Goal: Task Accomplishment & Management: Complete application form

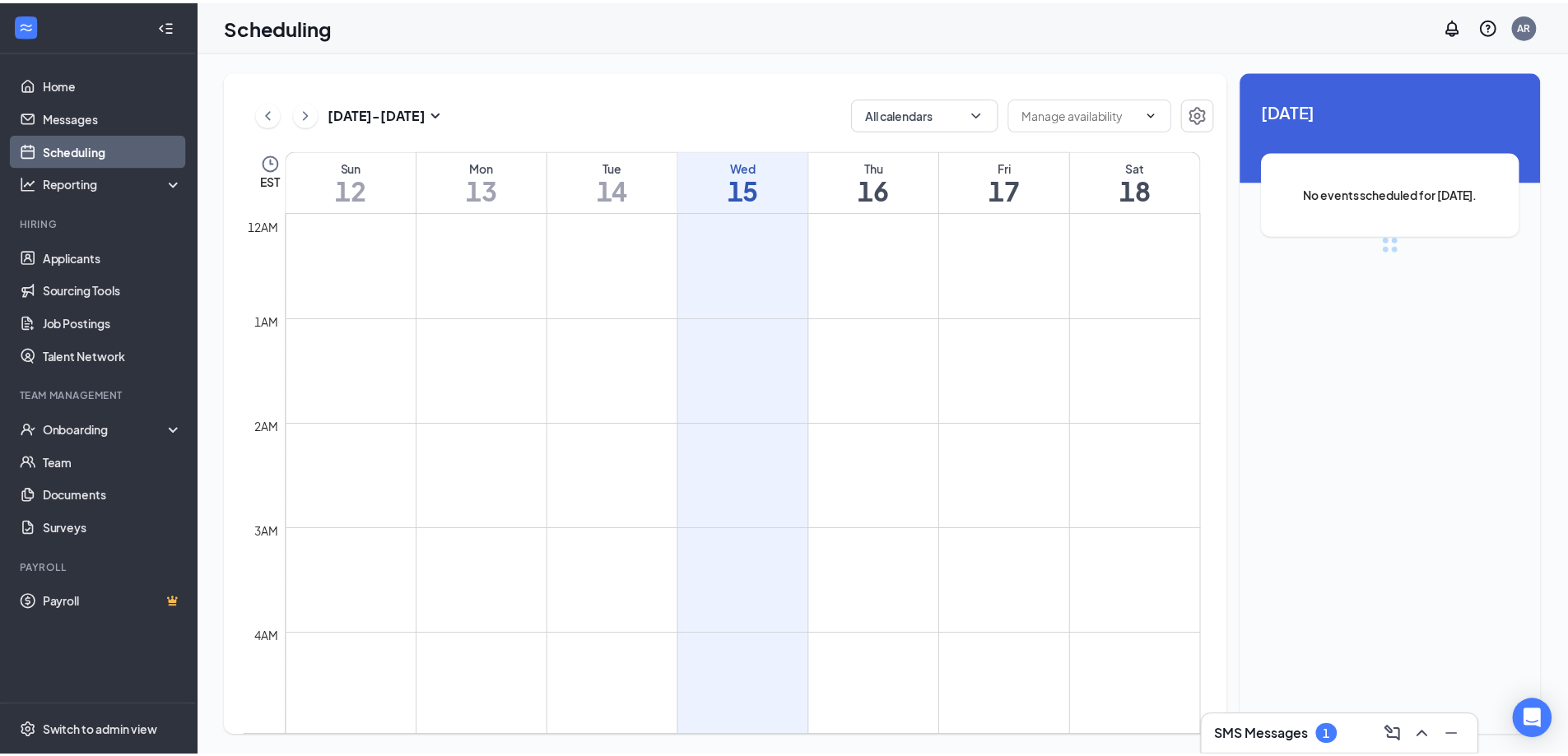
scroll to position [809, 0]
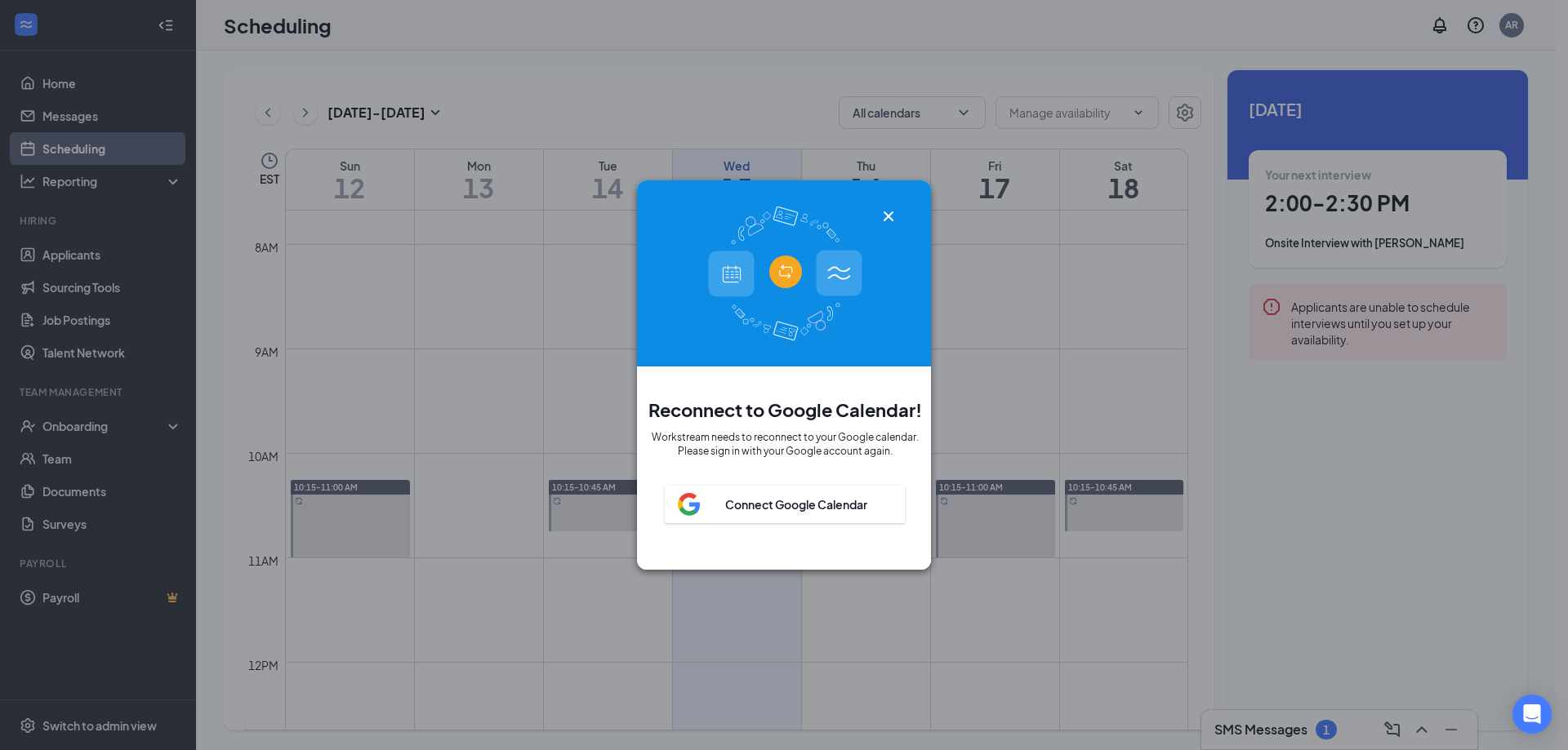
click at [886, 213] on icon "Cross" at bounding box center [888, 216] width 10 height 10
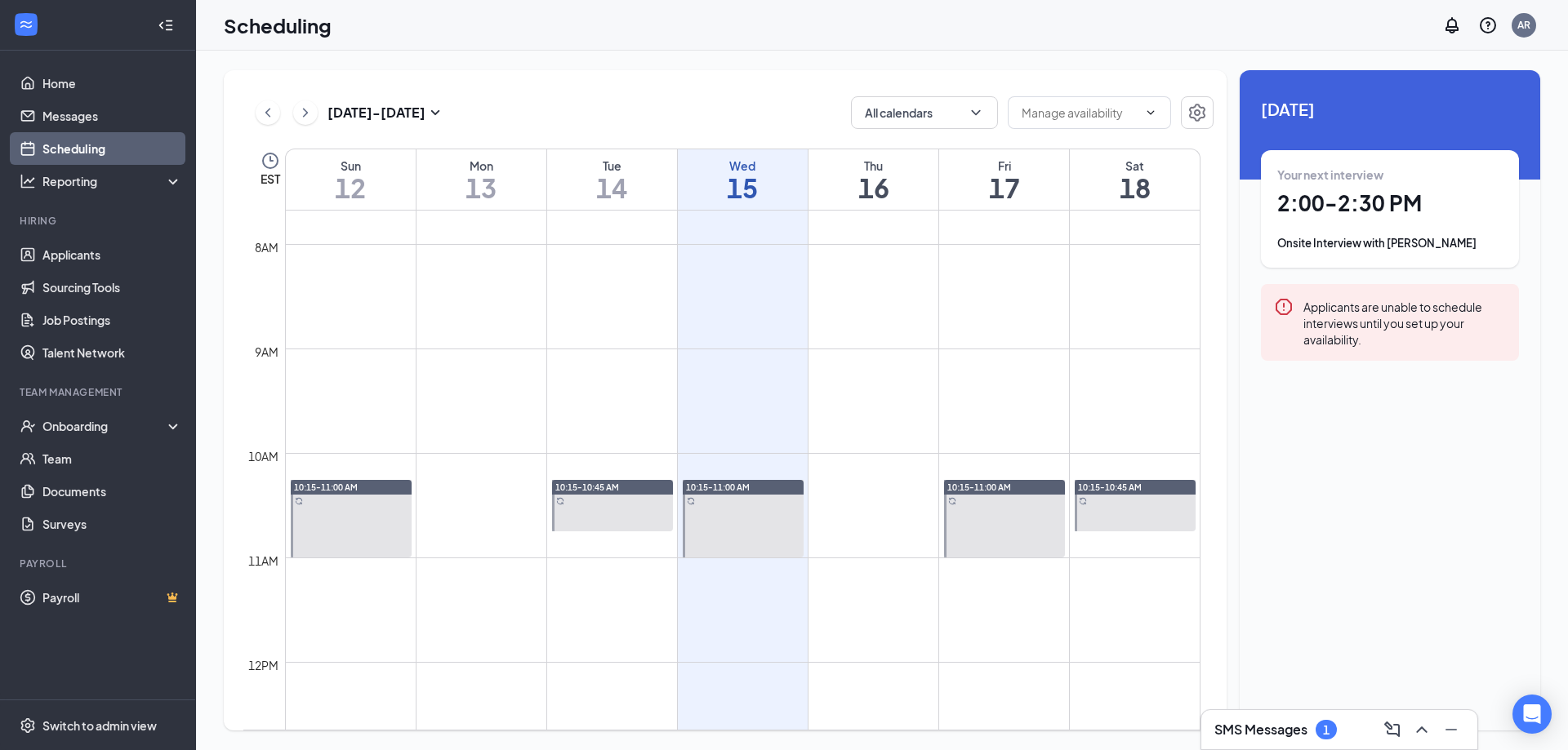
click at [1292, 721] on h3 "SMS Messages" at bounding box center [1261, 730] width 93 height 18
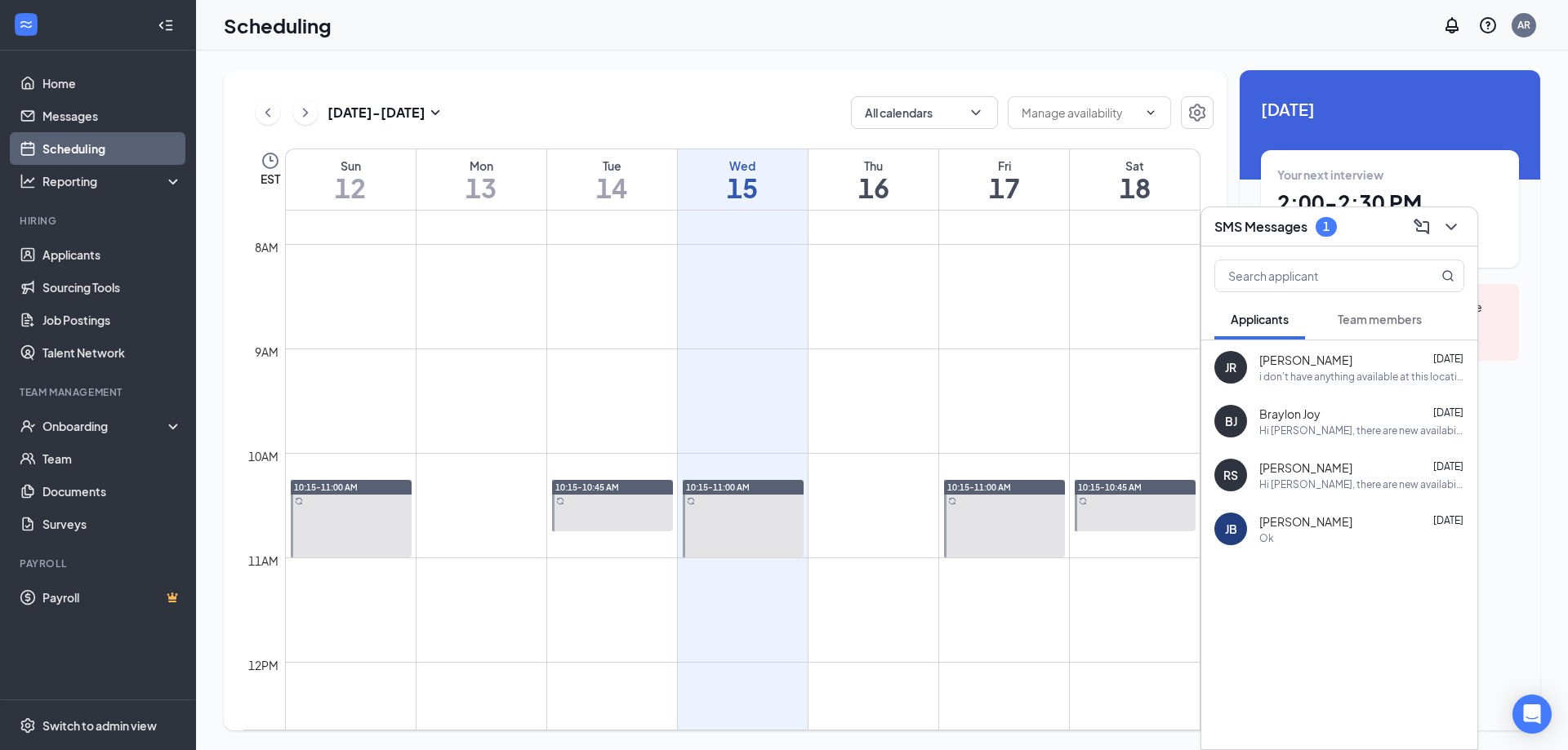
click at [1359, 322] on span "Team members" at bounding box center [1380, 319] width 84 height 15
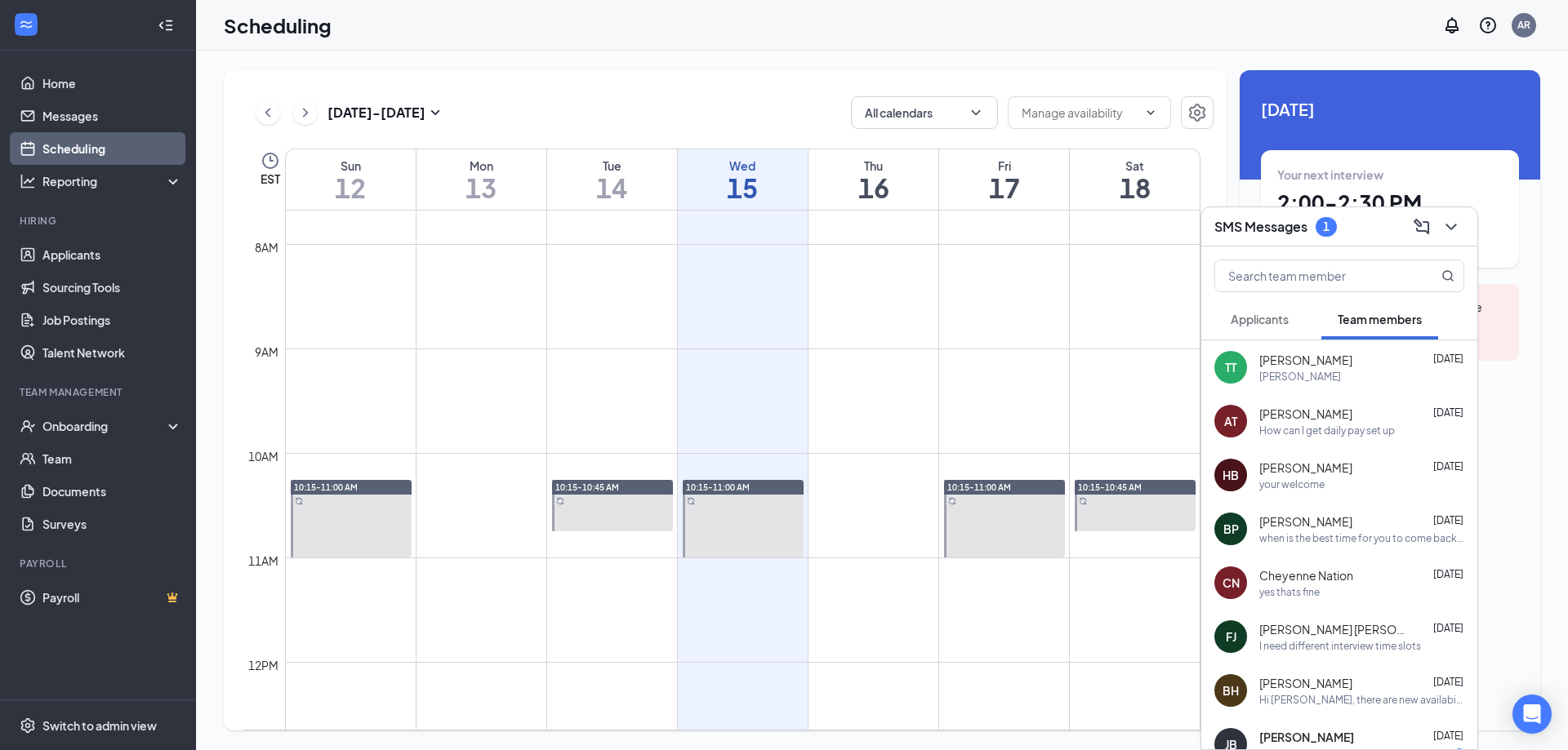
click at [1291, 320] on button "Applicants" at bounding box center [1260, 319] width 91 height 41
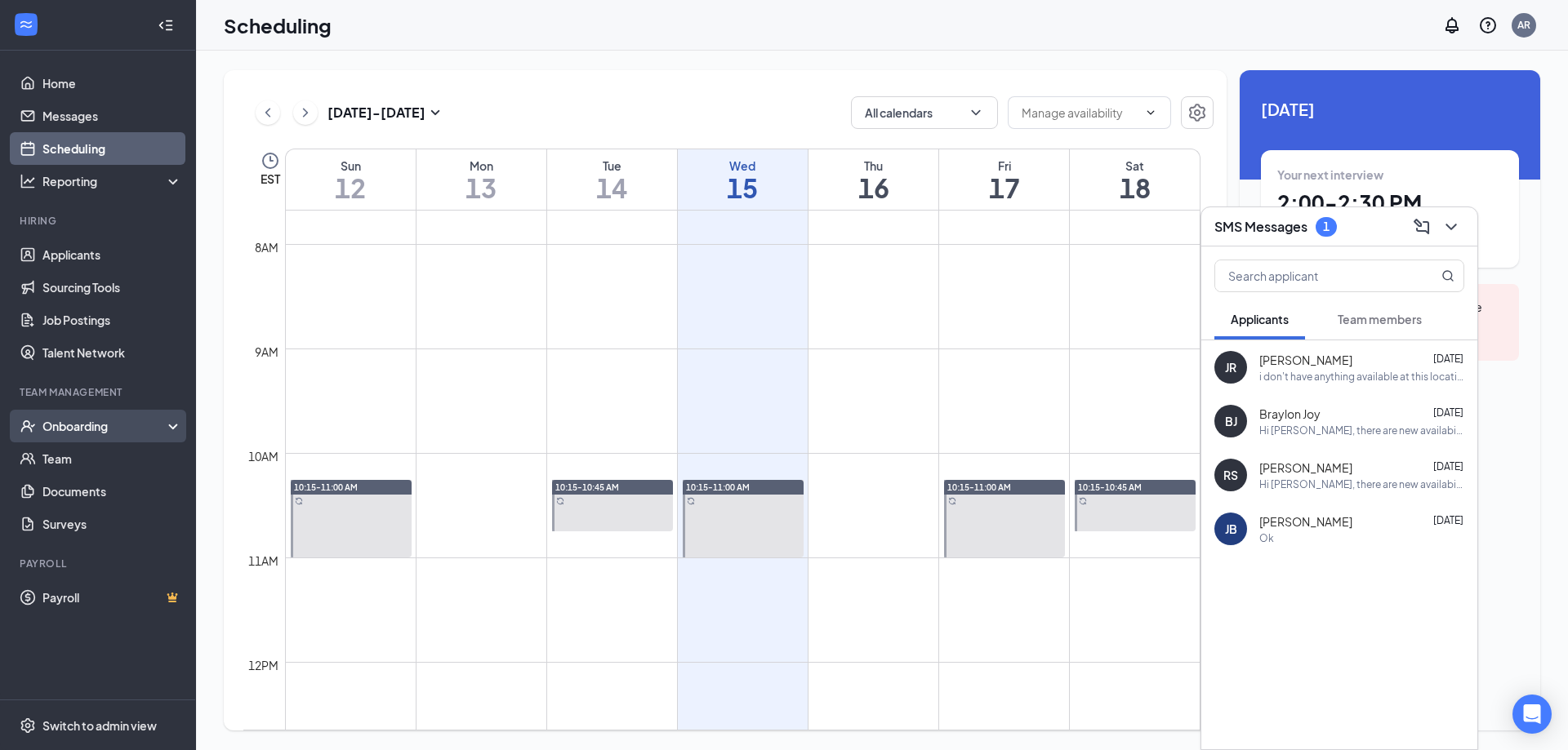
click at [71, 429] on div "Onboarding" at bounding box center [106, 426] width 126 height 16
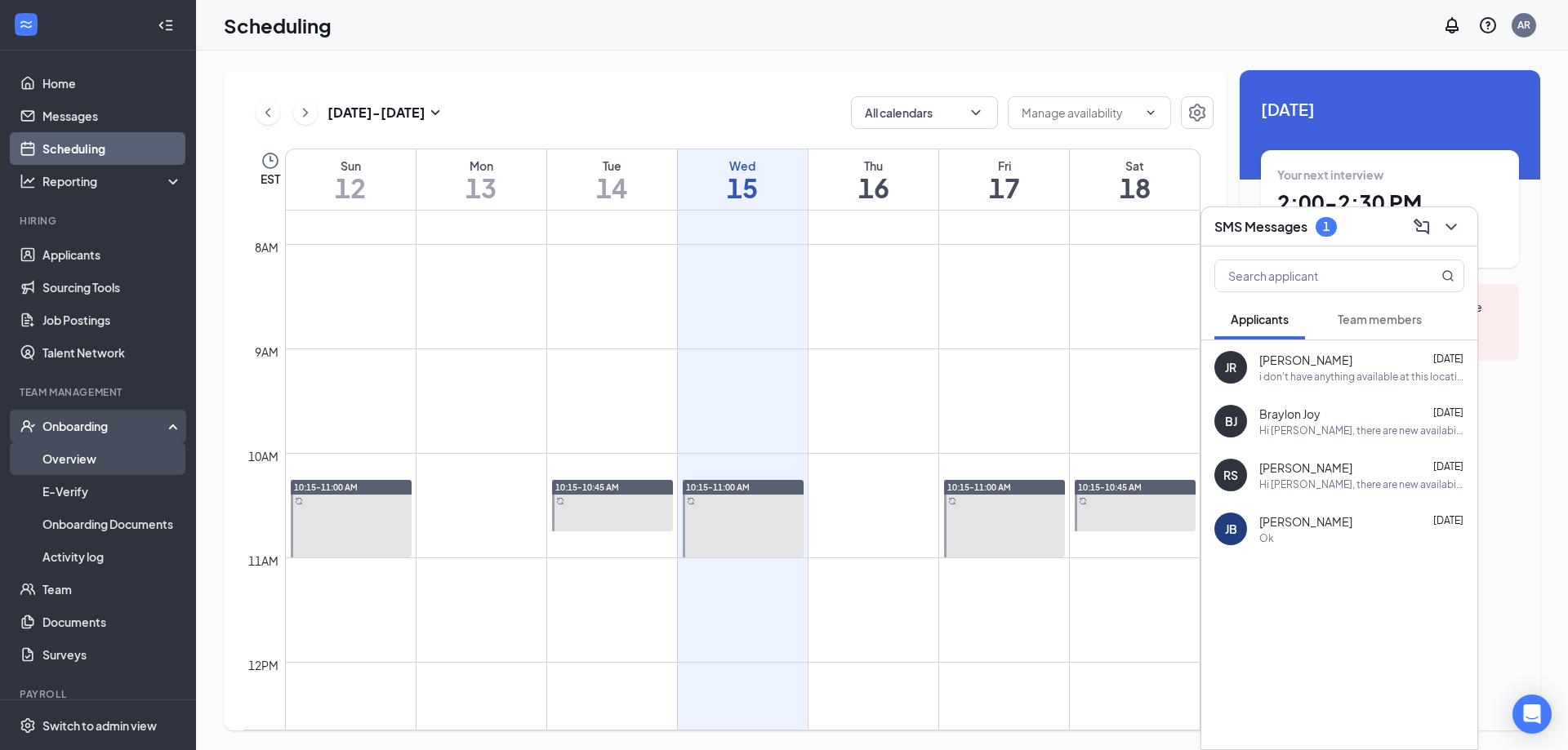
click at [70, 461] on link "Overview" at bounding box center [112, 459] width 139 height 33
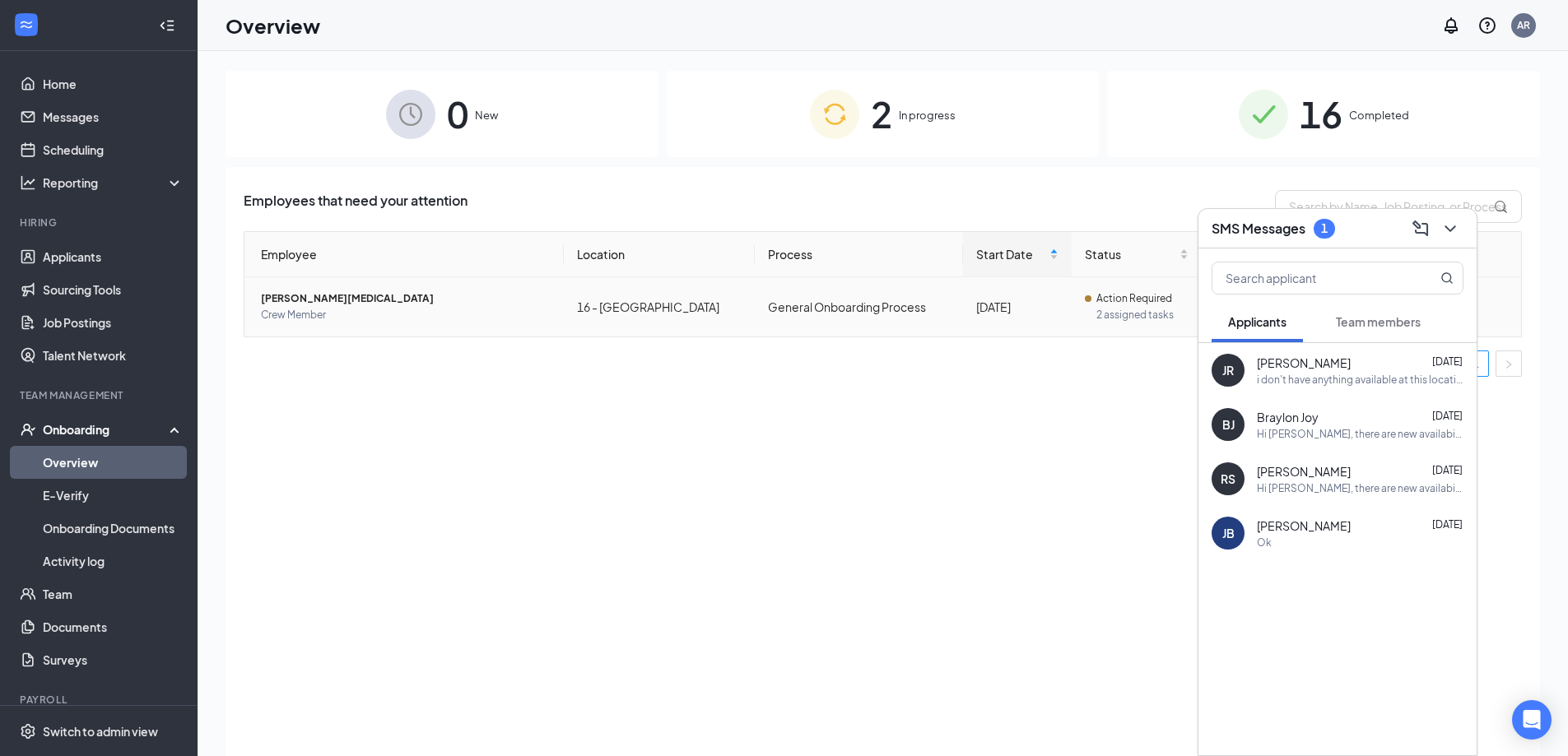
click at [936, 305] on td "General Onboarding Process" at bounding box center [859, 306] width 209 height 60
click at [1454, 228] on icon "ChevronDown" at bounding box center [1451, 229] width 20 height 20
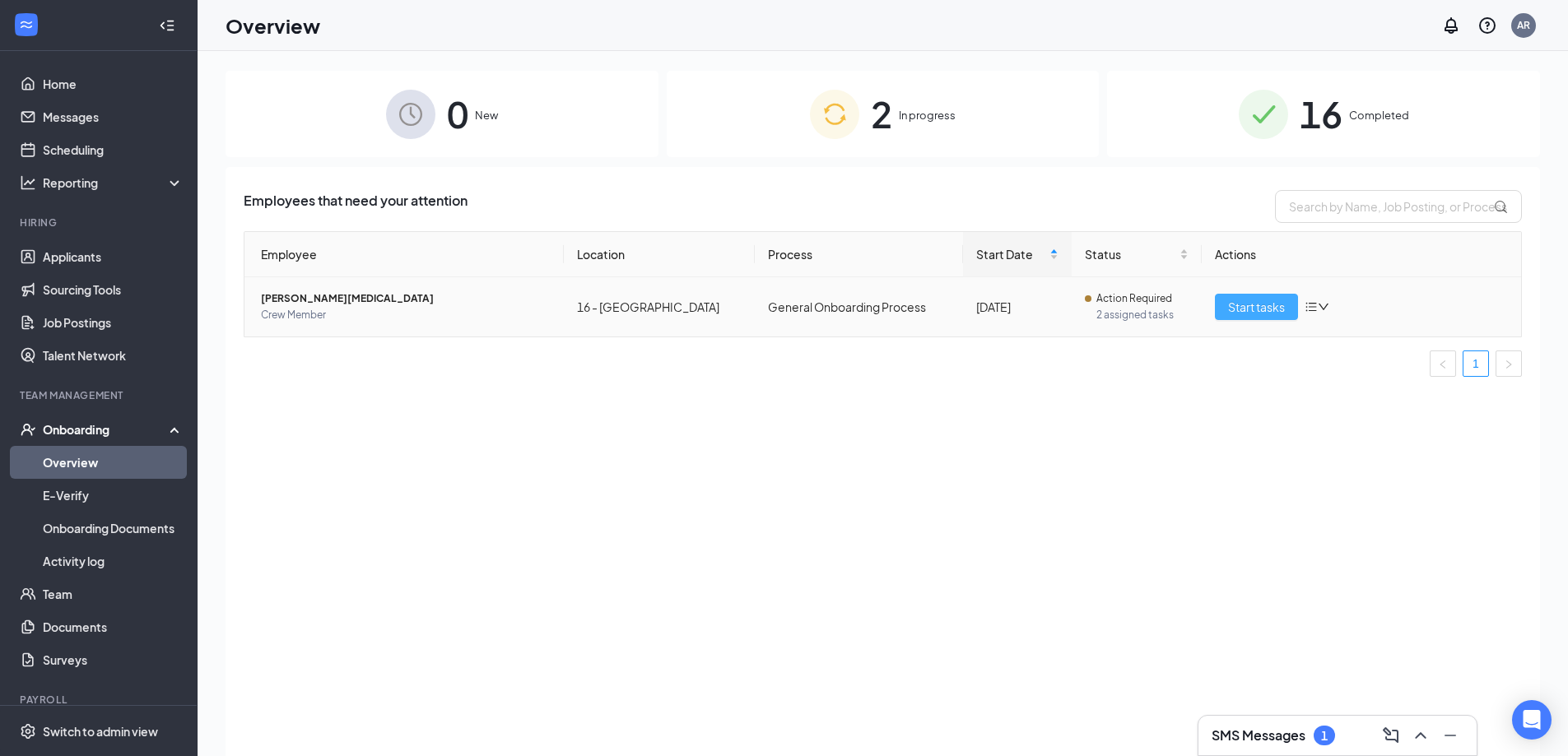
click at [1266, 307] on span "Start tasks" at bounding box center [1256, 307] width 57 height 18
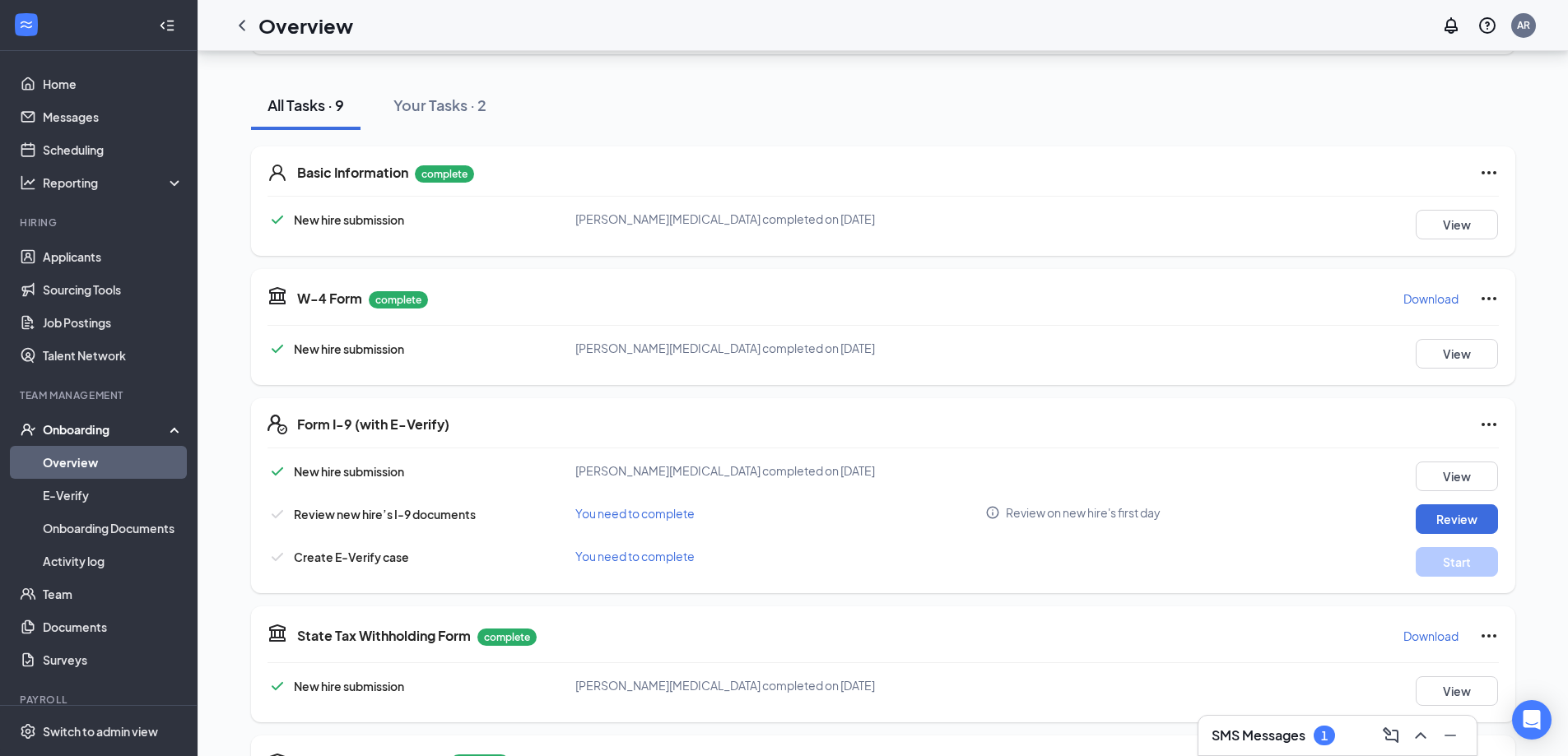
scroll to position [494, 0]
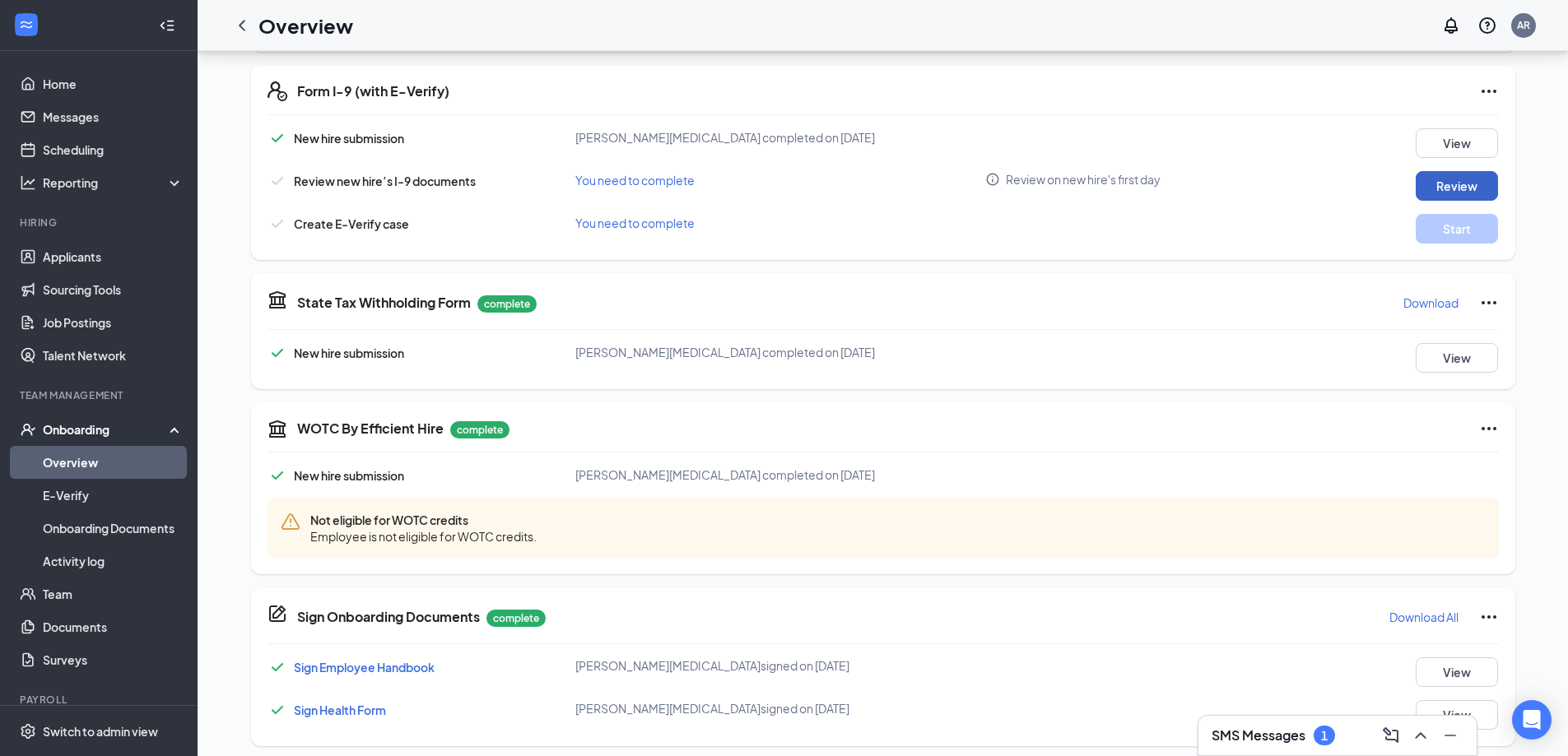
click at [1449, 187] on button "Review" at bounding box center [1457, 186] width 83 height 29
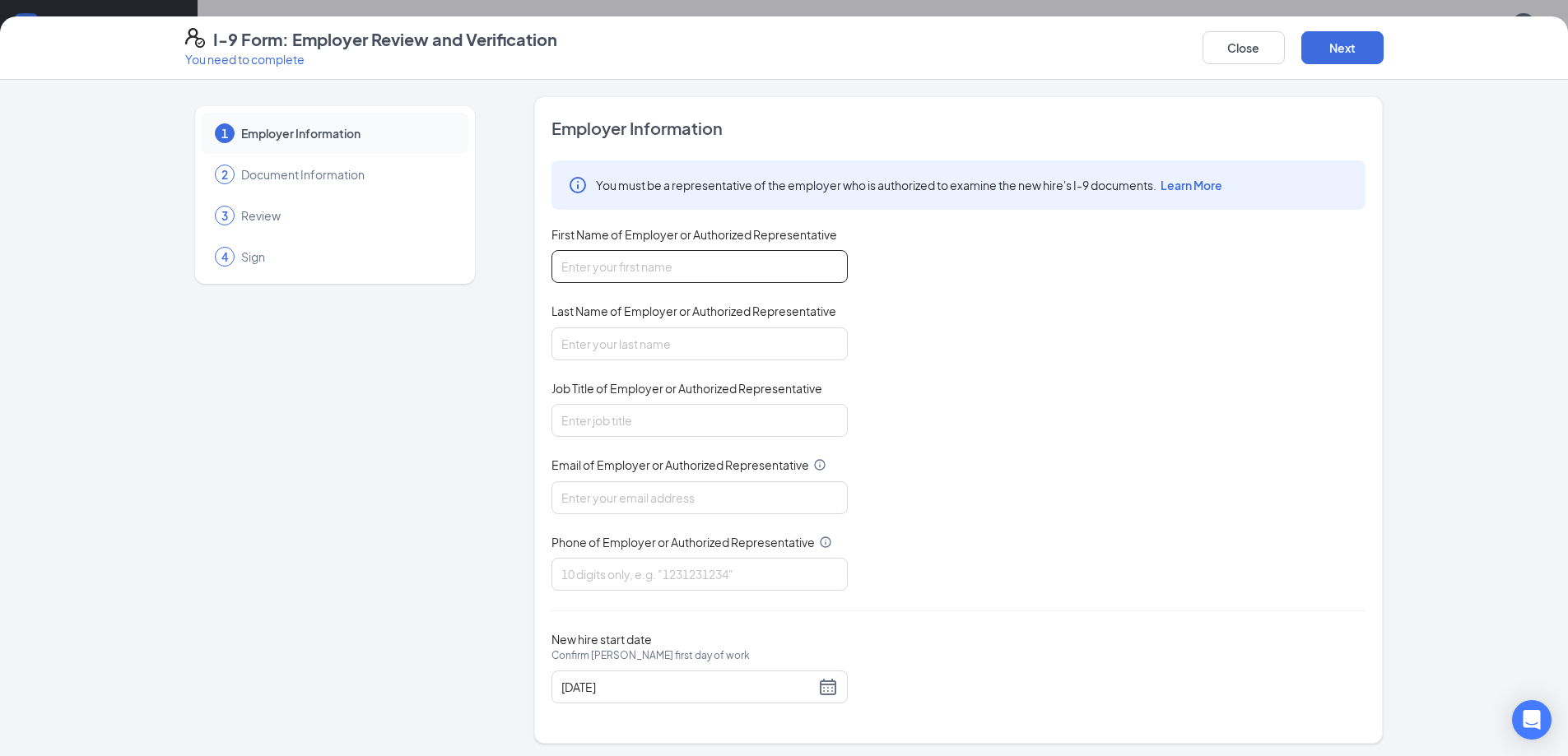
click at [582, 280] on input "First Name of Employer or Authorized Representative" at bounding box center [699, 267] width 296 height 33
type input "[PERSON_NAME]"
click at [610, 345] on input "Last Name of Employer or Authorized Representative" at bounding box center [699, 344] width 296 height 33
type input "[PERSON_NAME]"
click at [605, 435] on input "Job Title of Employer or Authorized Representative" at bounding box center [699, 420] width 296 height 33
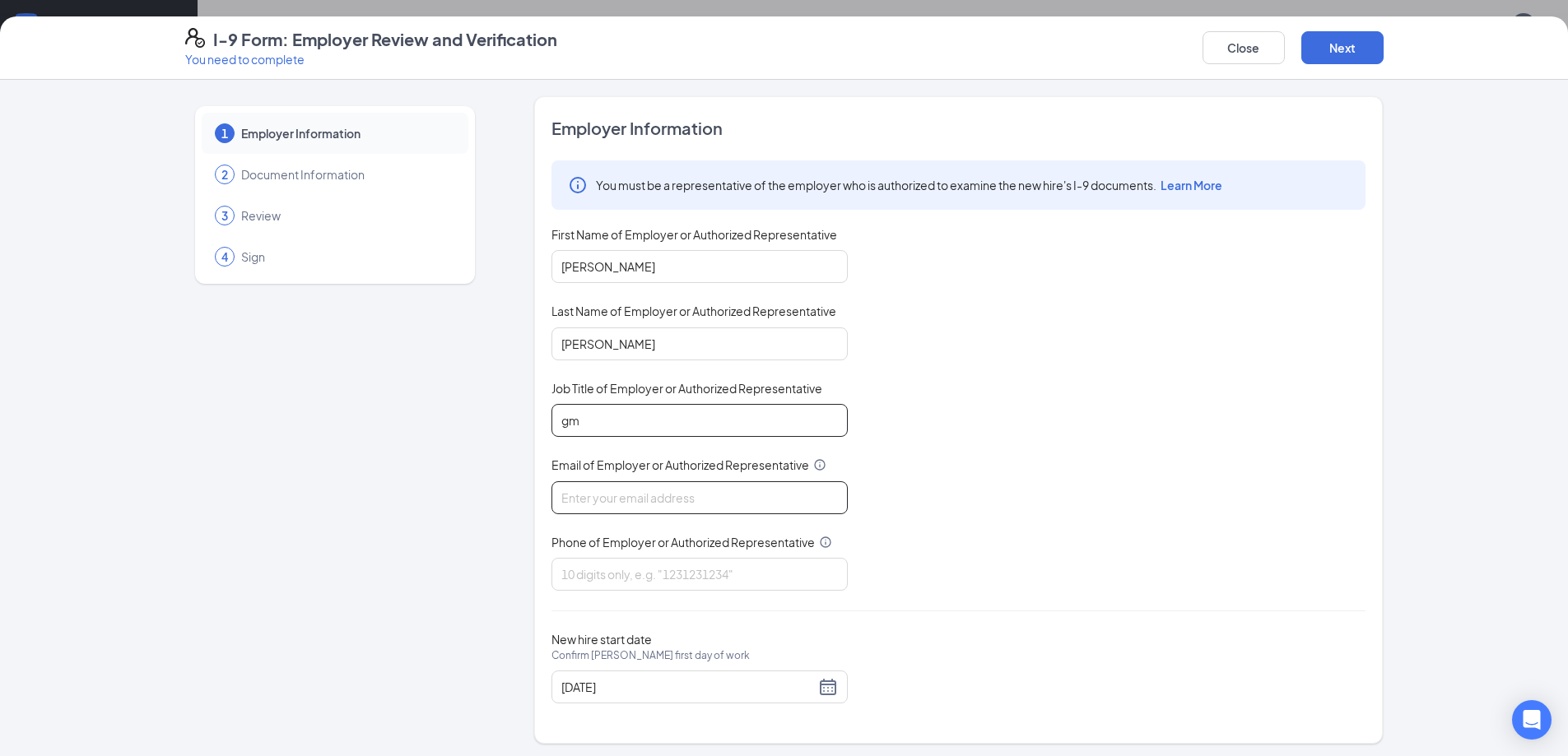
type input "gm"
click at [575, 498] on input "Email of Employer or Authorized Representative" at bounding box center [699, 498] width 296 height 33
type input "[EMAIL_ADDRESS][DOMAIN_NAME]"
type input "7067540090"
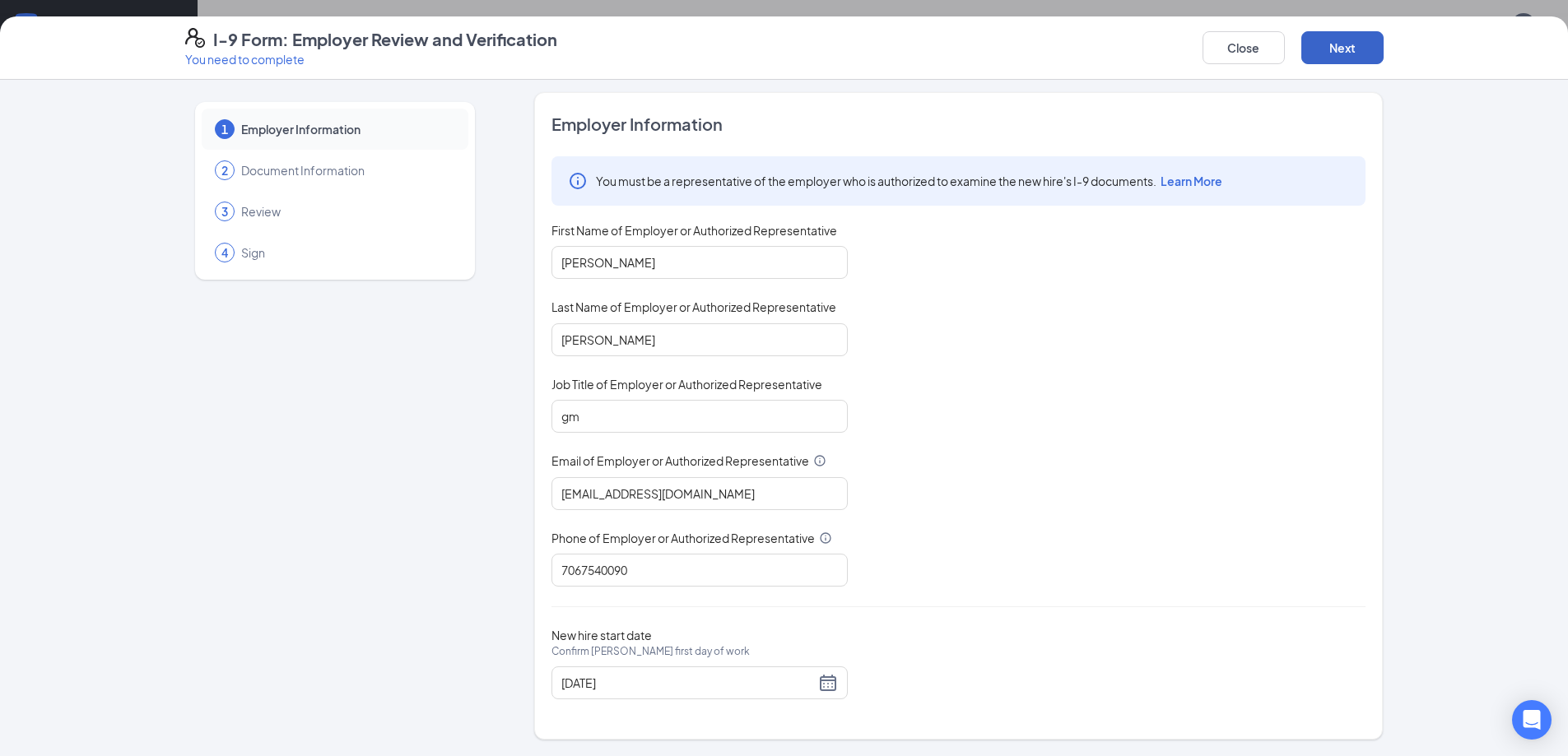
click at [1344, 49] on button "Next" at bounding box center [1342, 48] width 83 height 33
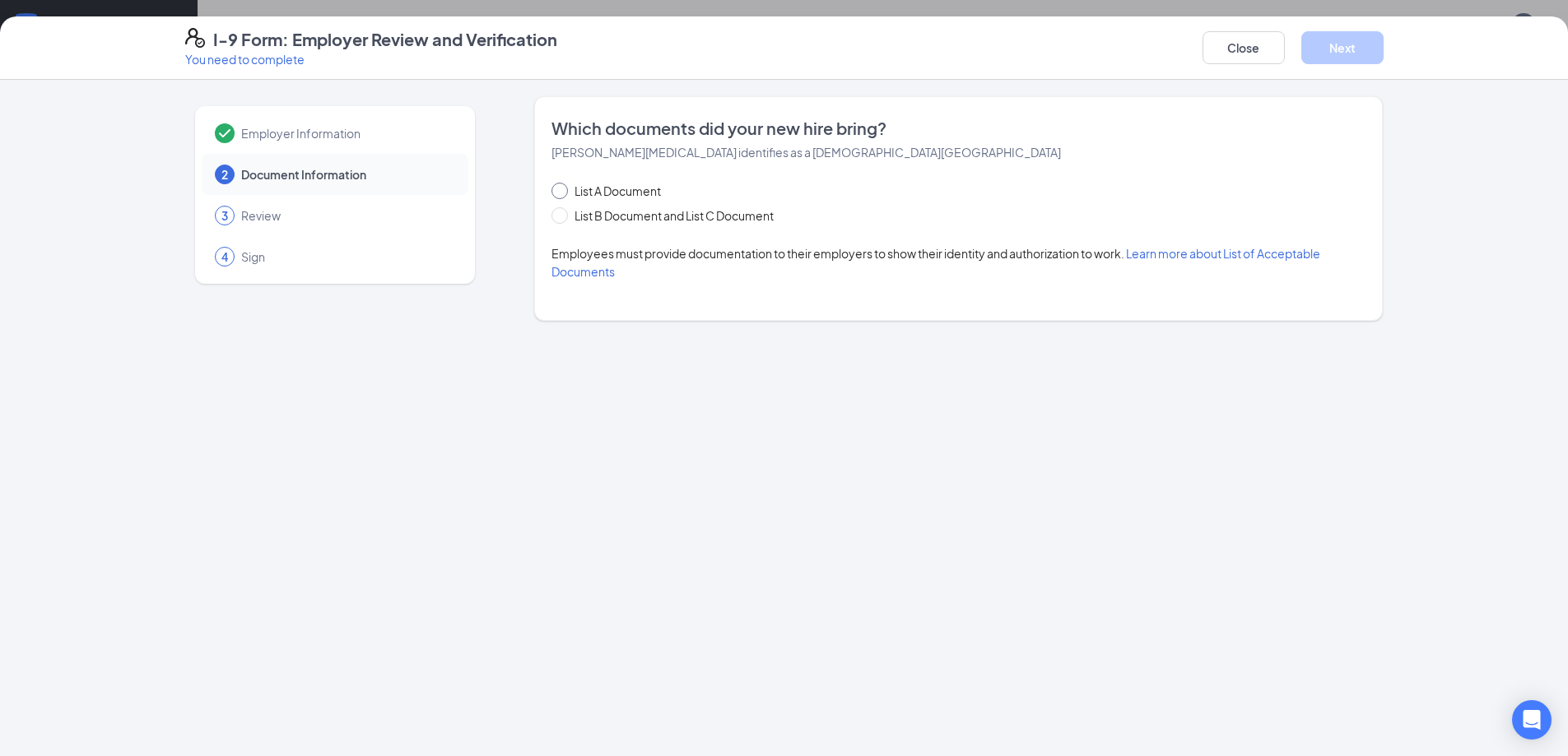
click at [558, 187] on input "List A Document" at bounding box center [557, 188] width 12 height 12
radio input "true"
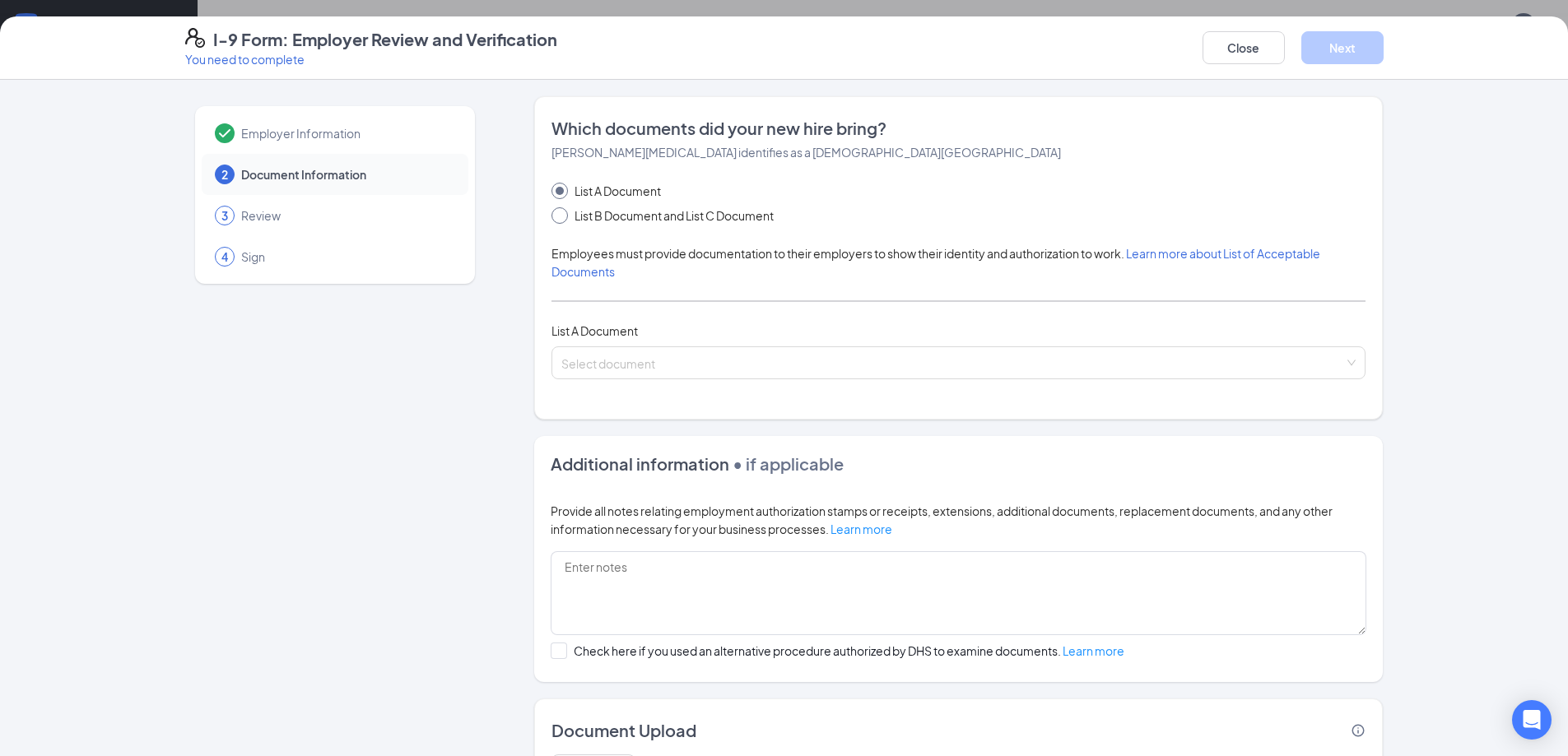
click at [558, 214] on span at bounding box center [560, 216] width 17 height 17
click at [558, 214] on input "List B Document and List C Document" at bounding box center [557, 213] width 12 height 12
radio input "true"
radio input "false"
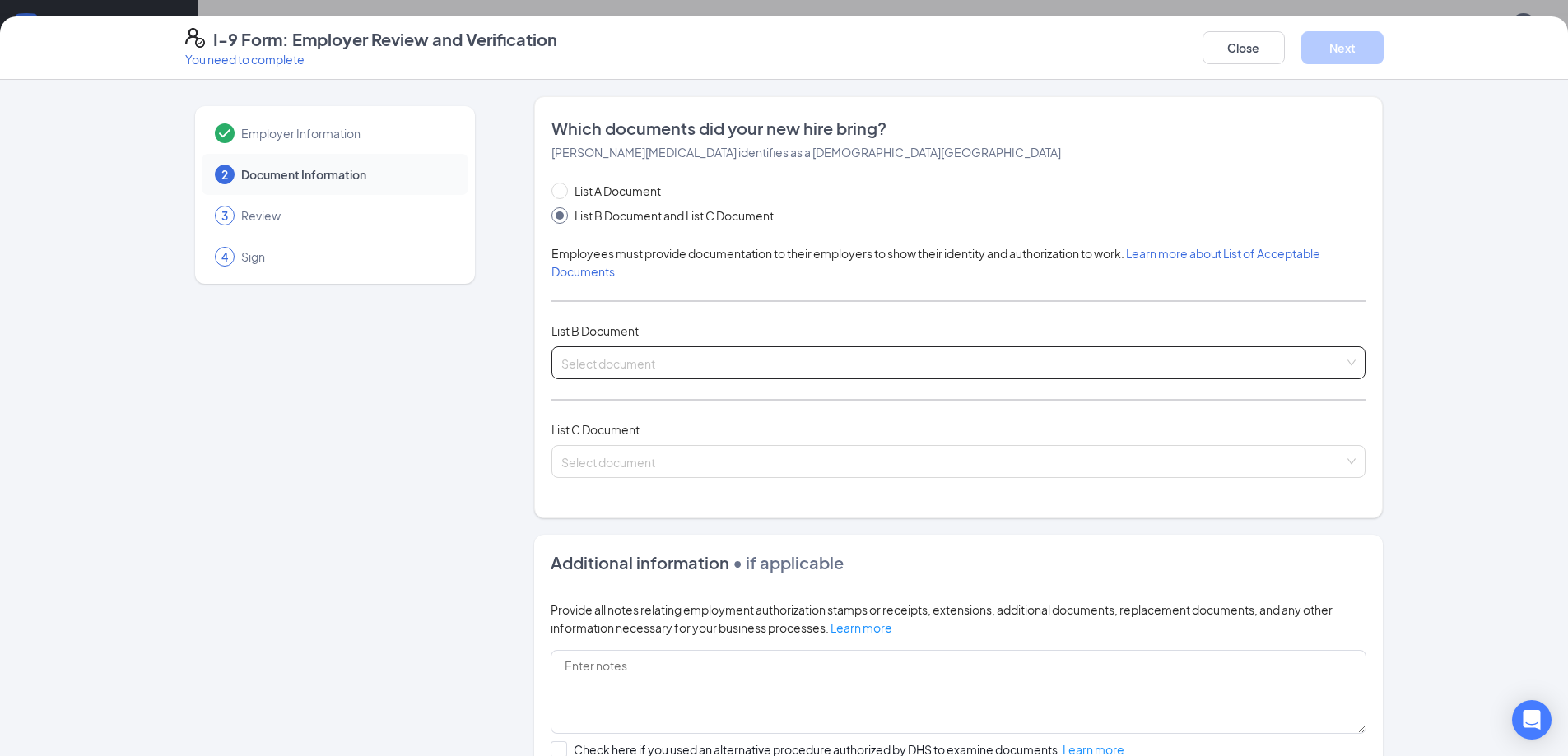
click at [662, 353] on input "search" at bounding box center [952, 359] width 783 height 25
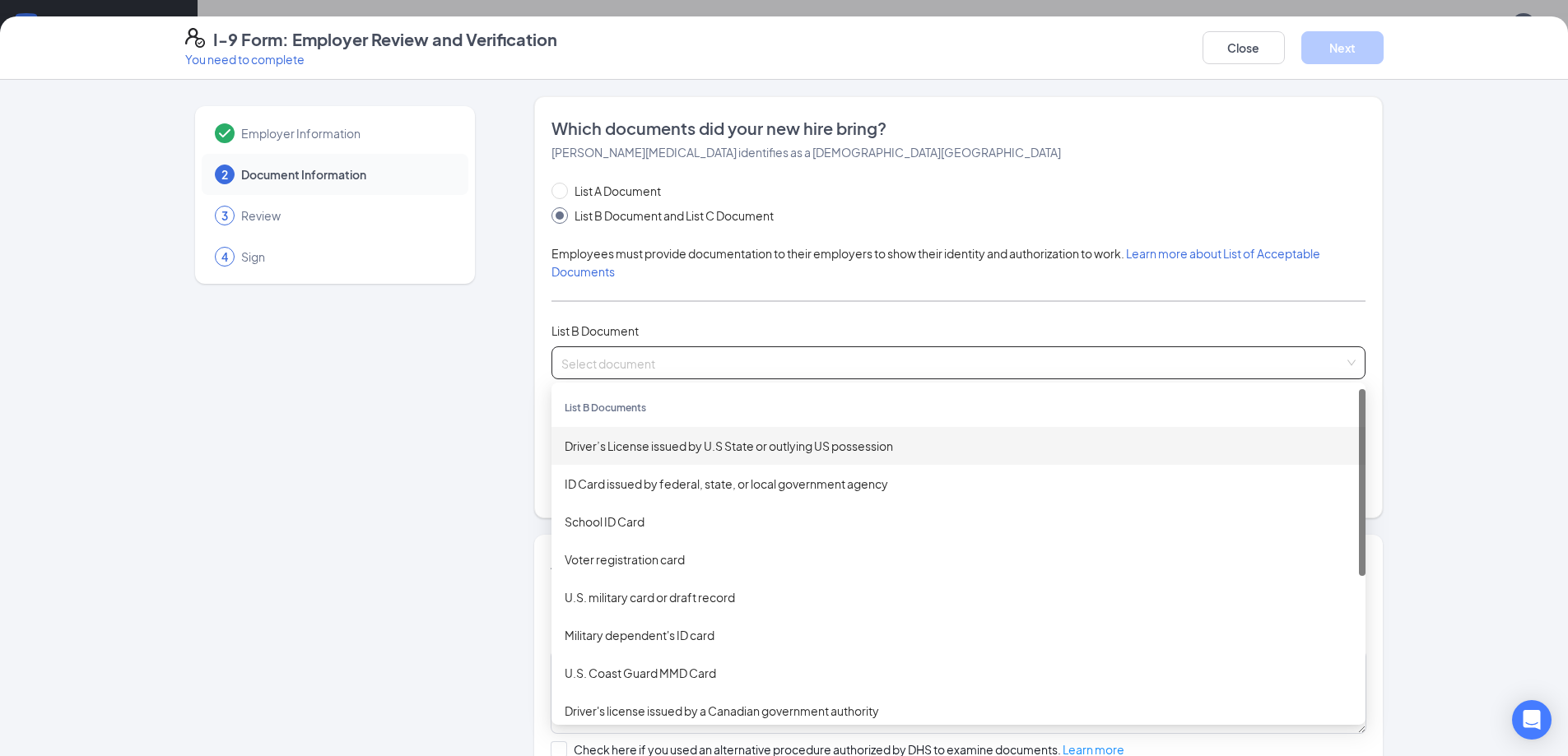
click at [651, 450] on div "Driver’s License issued by U.S State or outlying US possession" at bounding box center [958, 446] width 787 height 18
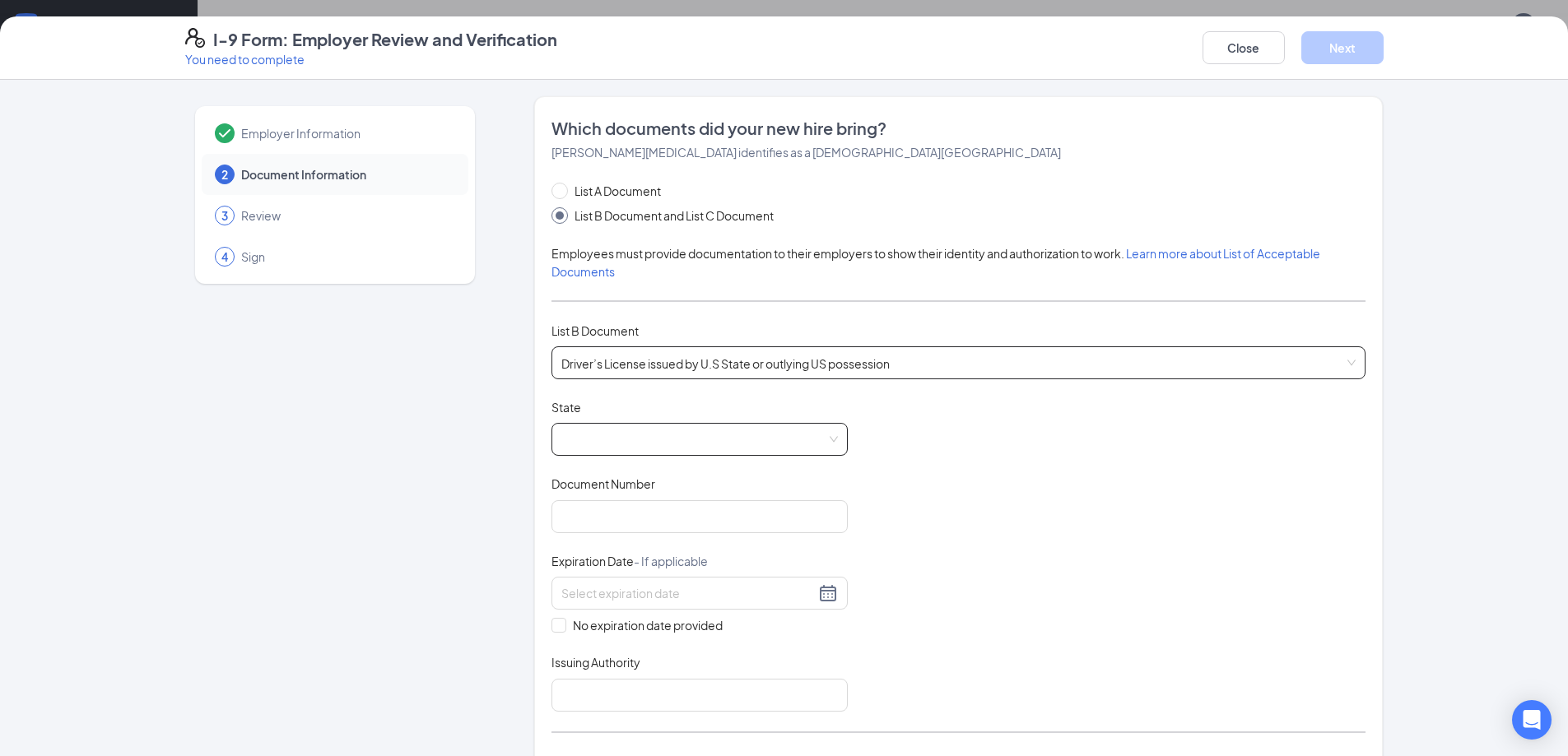
click at [650, 440] on span at bounding box center [699, 439] width 276 height 31
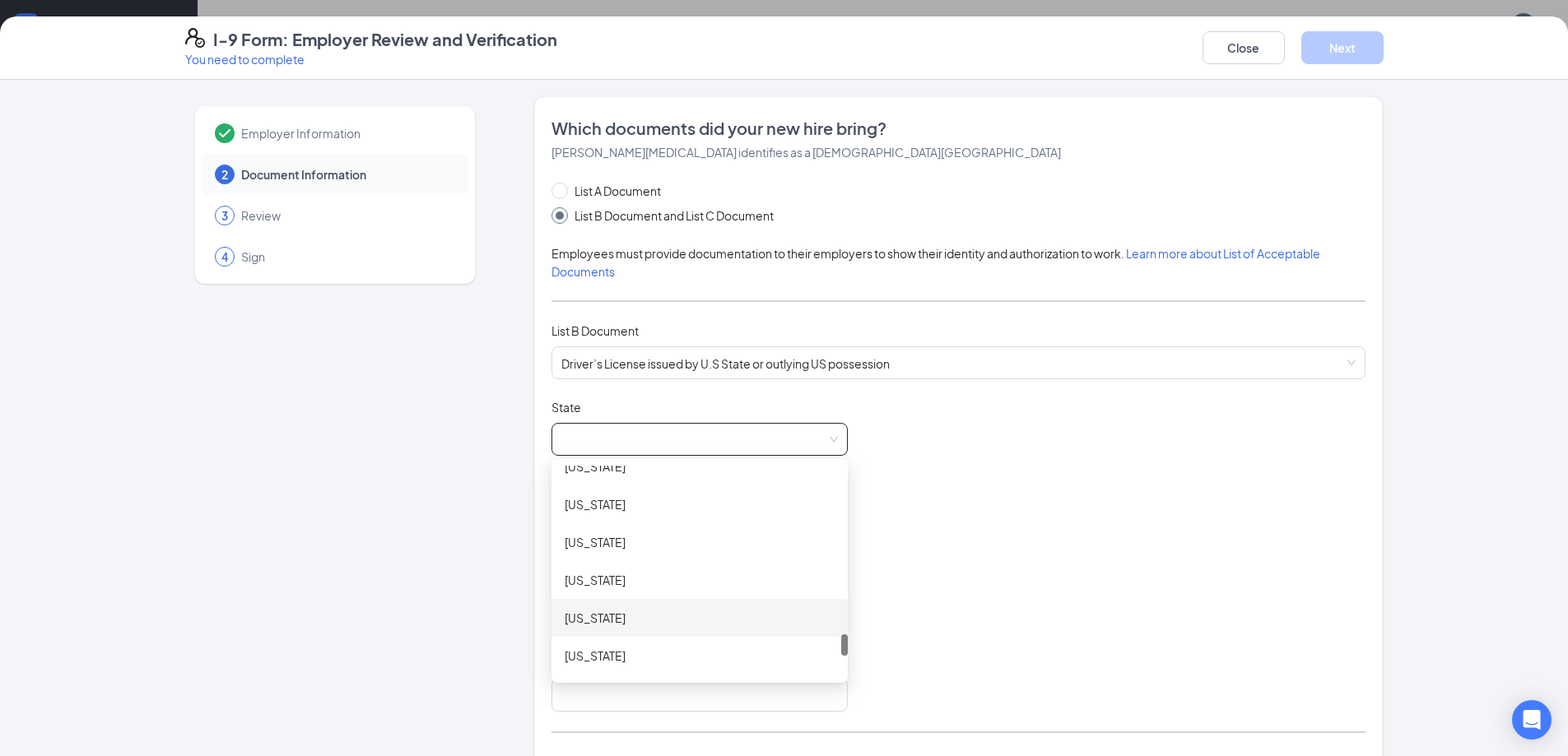
click at [595, 617] on div "[US_STATE]" at bounding box center [699, 618] width 270 height 18
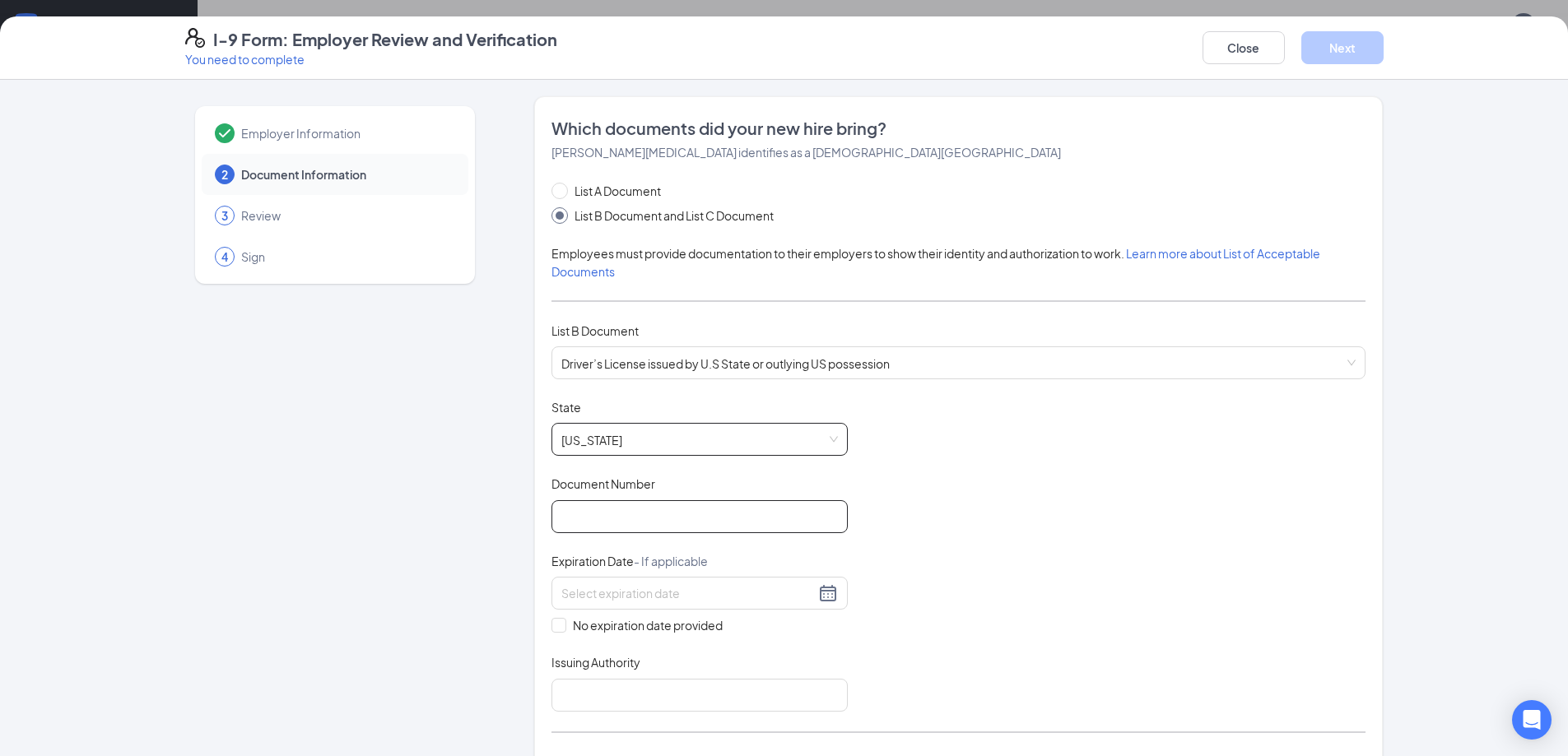
click at [623, 517] on input "Document Number" at bounding box center [699, 517] width 296 height 33
click at [651, 517] on input "Document Number" at bounding box center [699, 517] width 296 height 33
type input "51853285"
click at [1076, 485] on div "Document Title Driver’s License issued by U.S State or outlying US possession S…" at bounding box center [958, 555] width 814 height 313
click at [767, 598] on input at bounding box center [688, 594] width 253 height 18
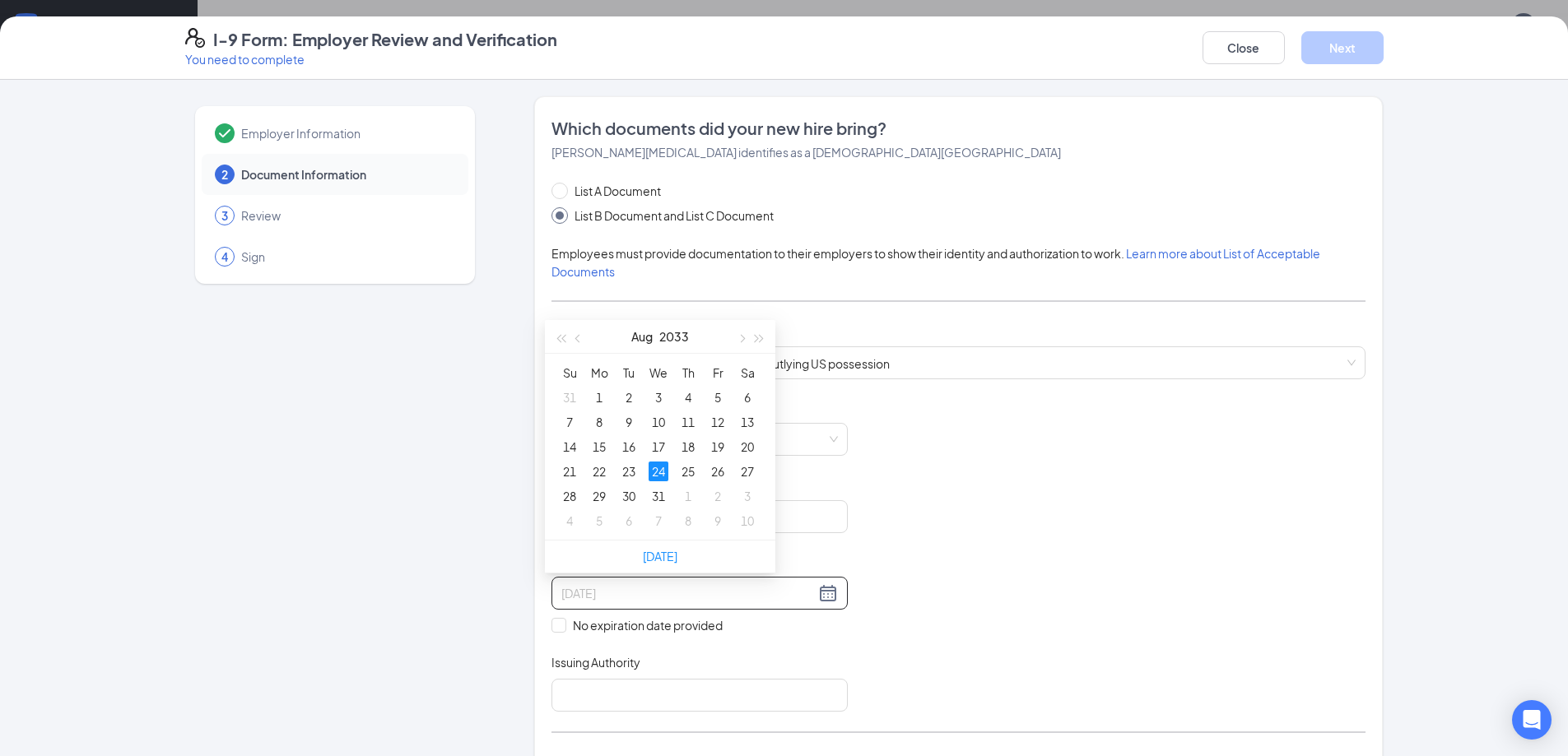
click at [662, 467] on div "24" at bounding box center [659, 472] width 20 height 20
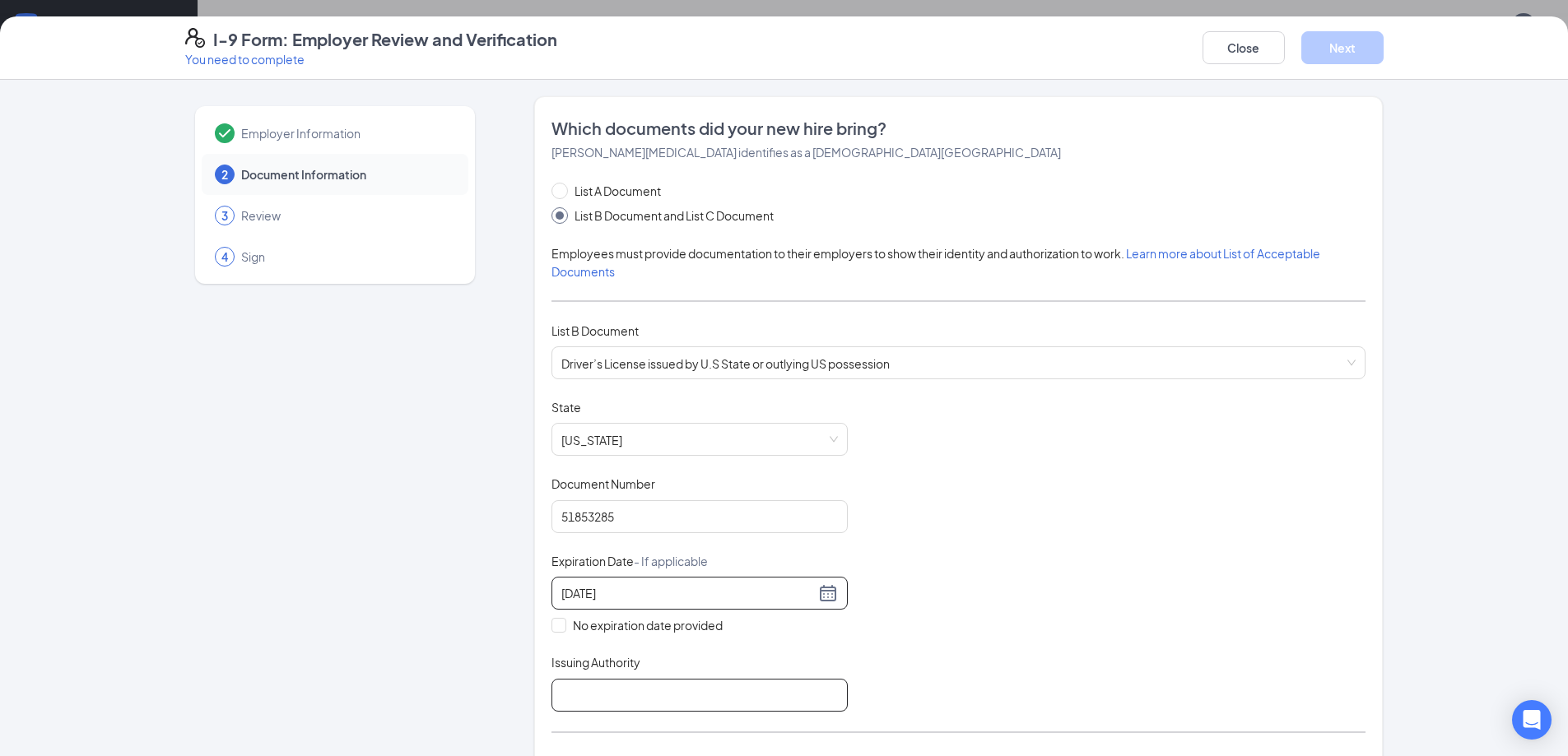
type input "[DATE]"
click at [628, 695] on input "Issuing Authority" at bounding box center [699, 695] width 296 height 33
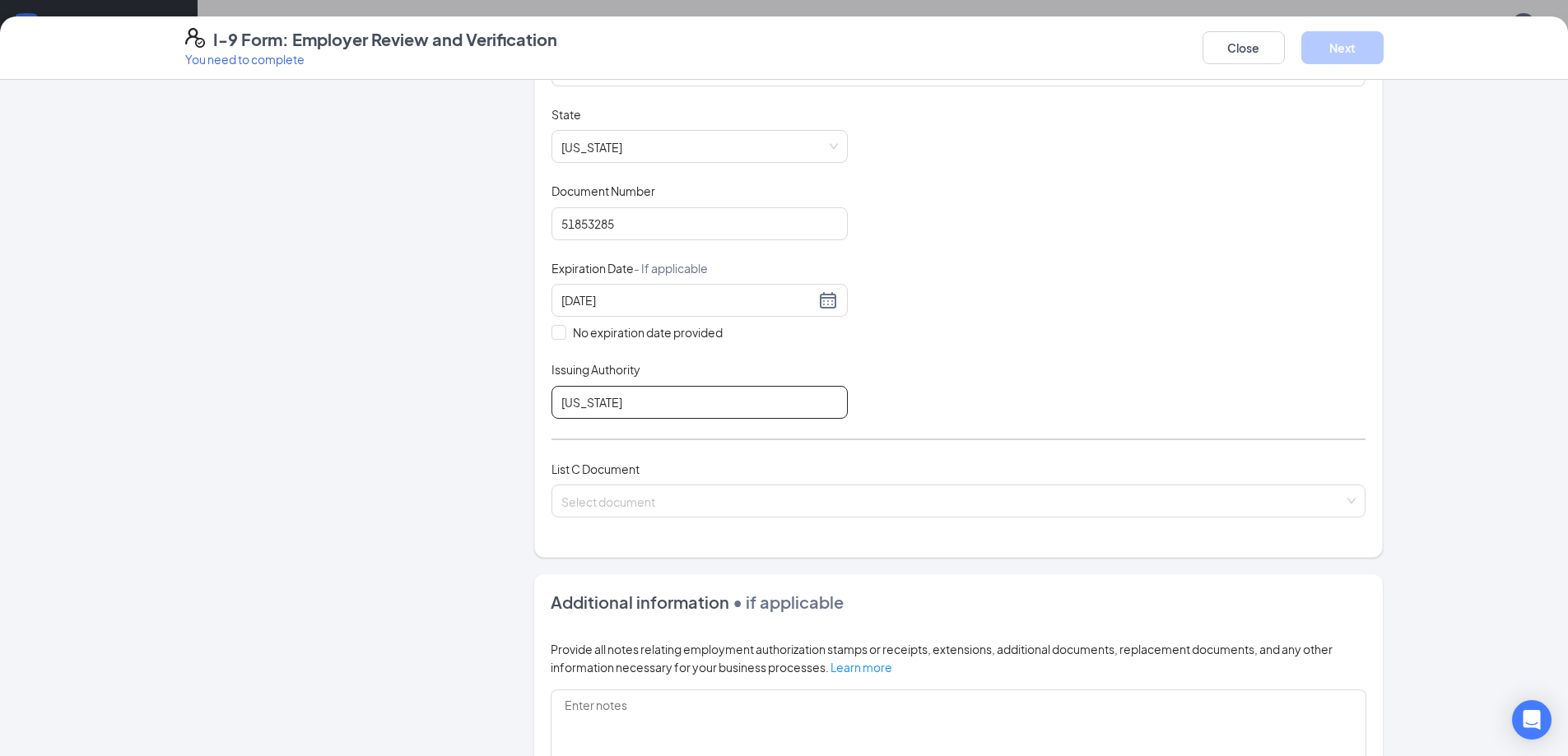
scroll to position [494, 0]
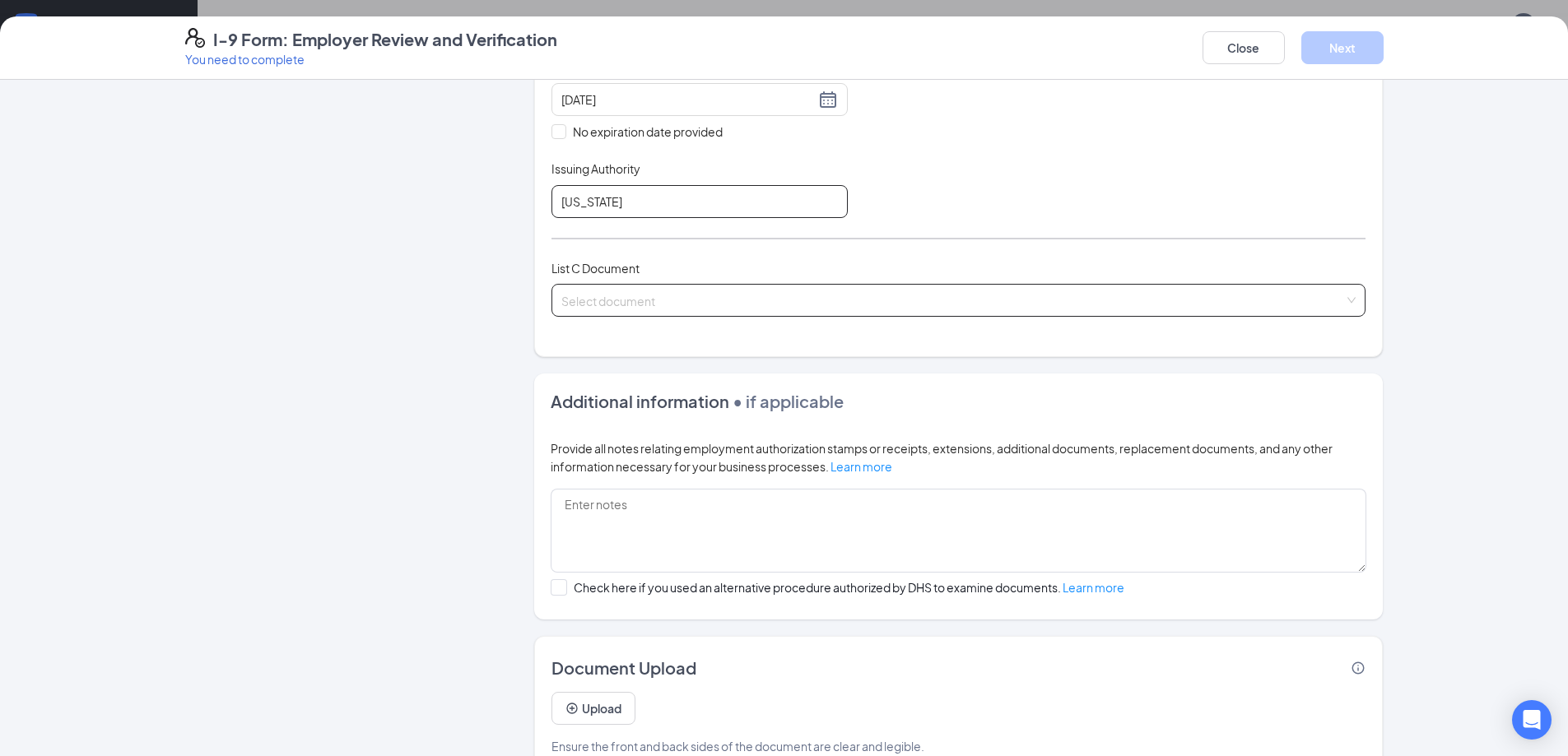
type input "[US_STATE]"
click at [618, 294] on input "search" at bounding box center [952, 296] width 783 height 25
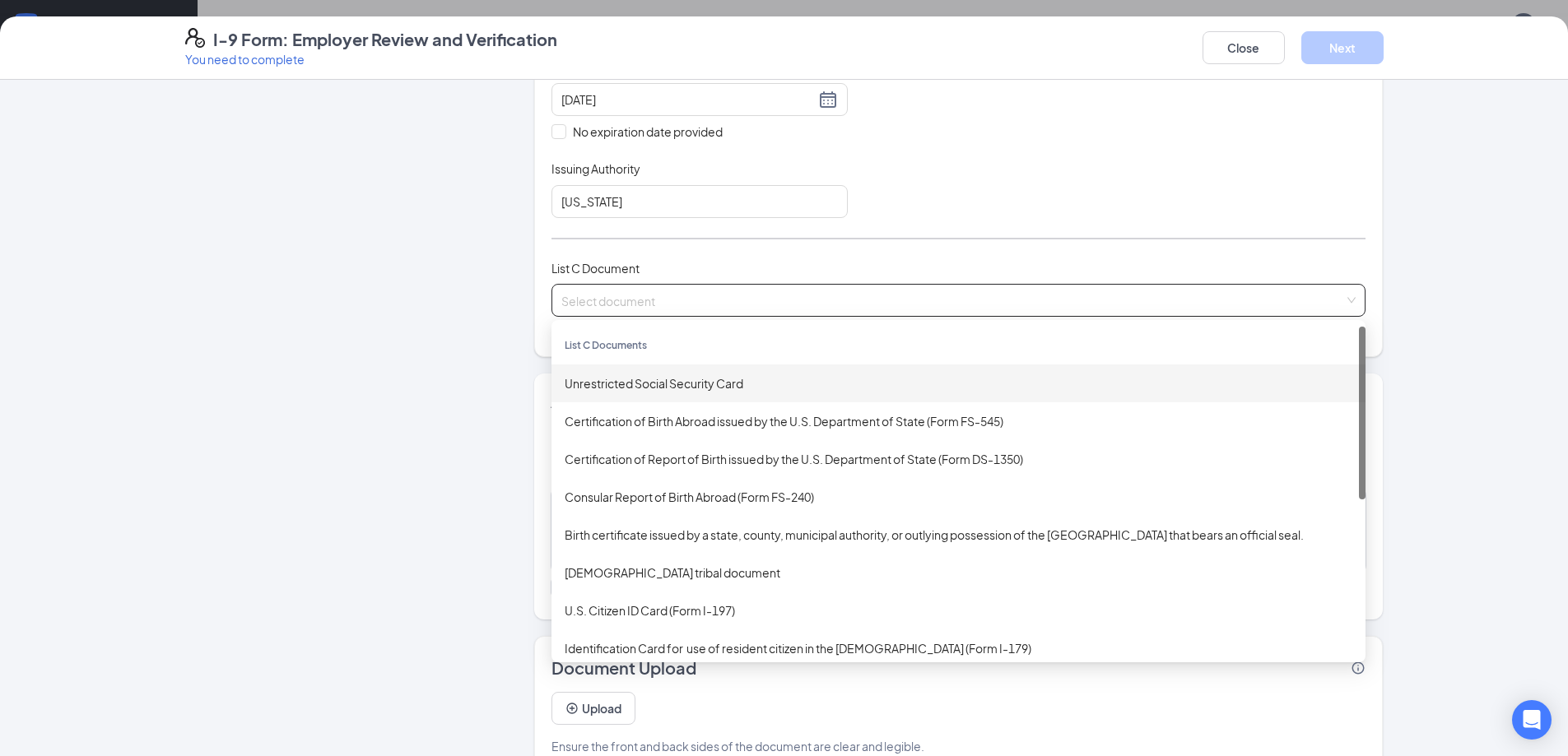
click at [641, 387] on div "Unrestricted Social Security Card" at bounding box center [958, 384] width 787 height 18
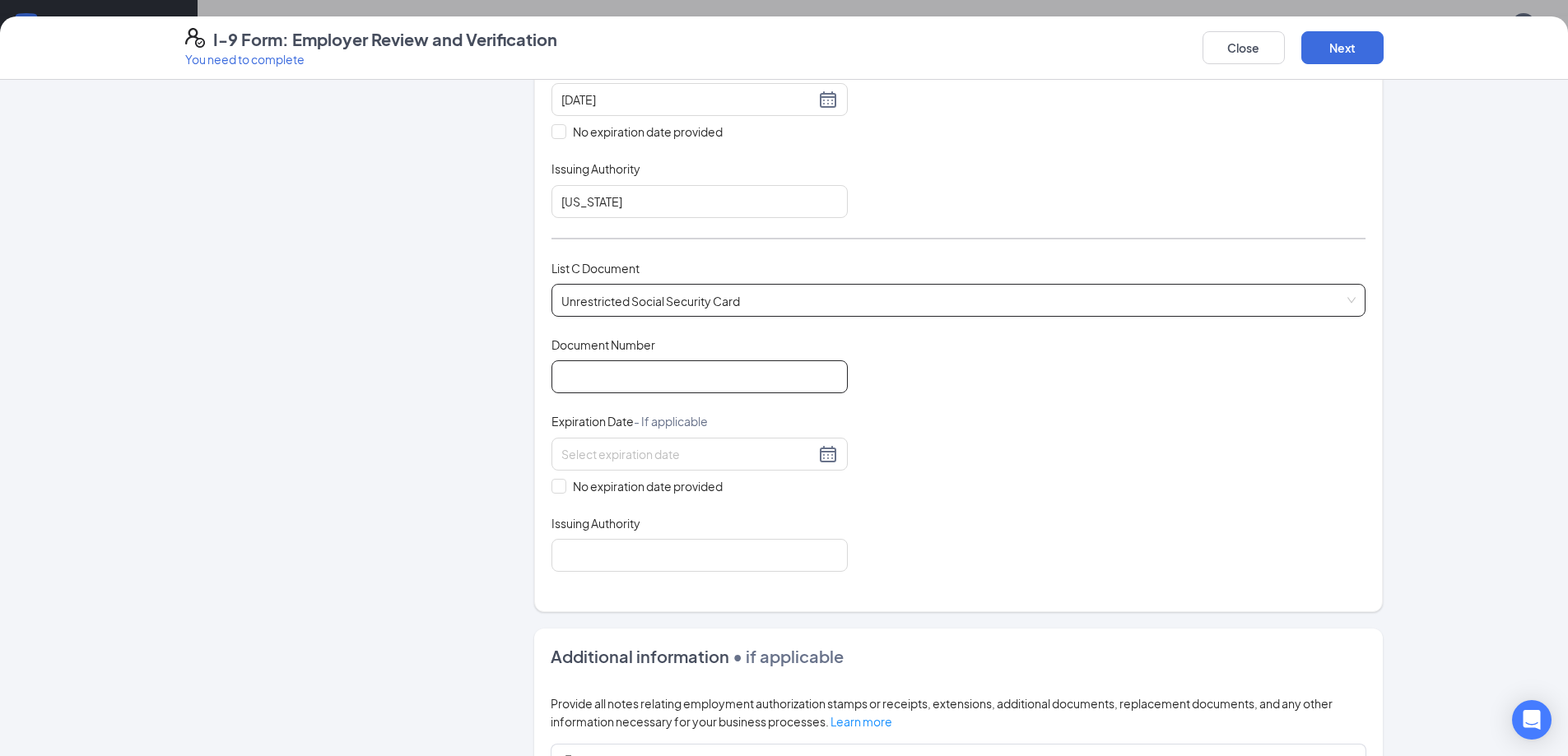
click at [641, 387] on input "Document Number" at bounding box center [699, 377] width 296 height 33
type input "670037538"
click at [557, 486] on span at bounding box center [559, 486] width 15 height 15
click at [557, 486] on input "No expiration date provided" at bounding box center [557, 484] width 12 height 12
checkbox input "true"
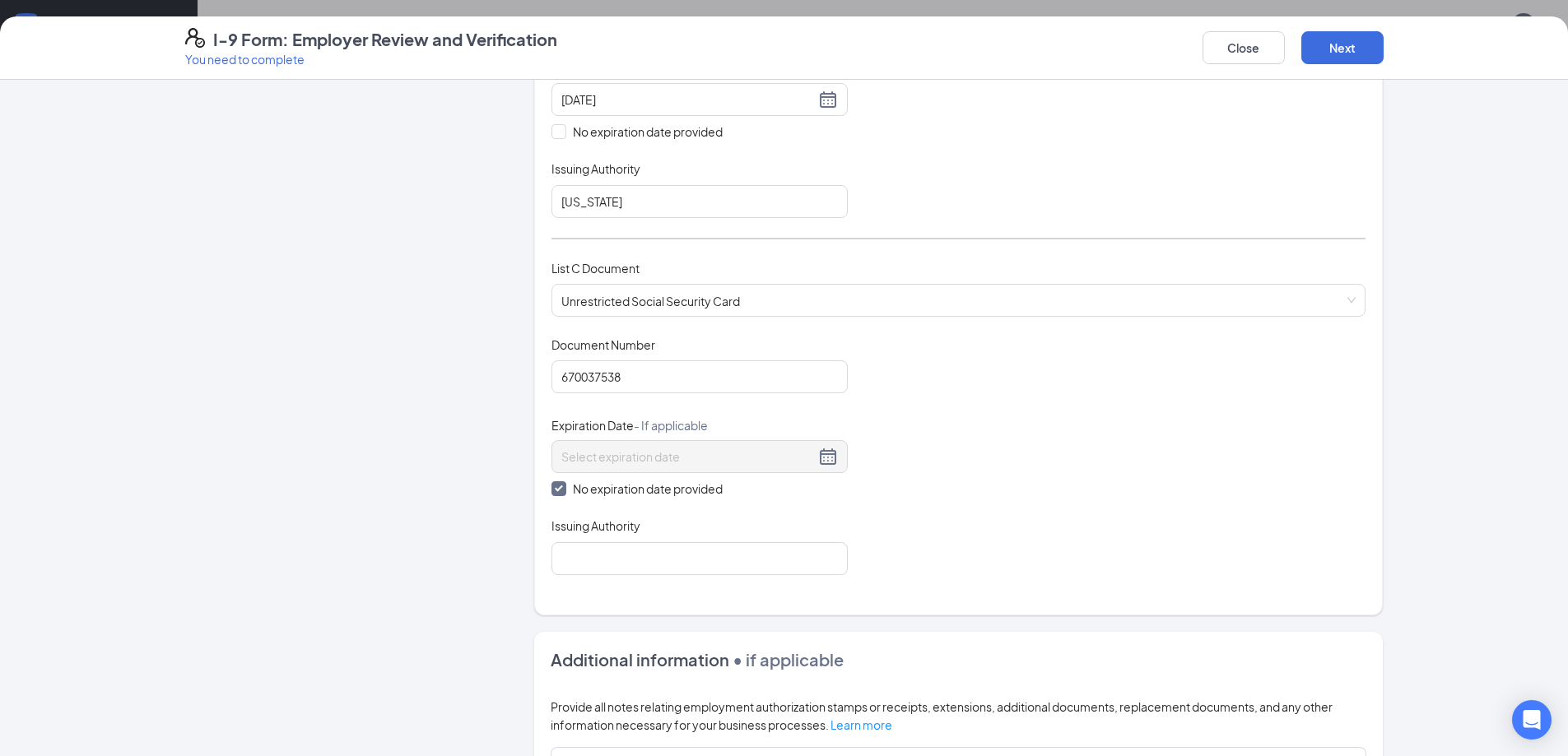
scroll to position [658, 0]
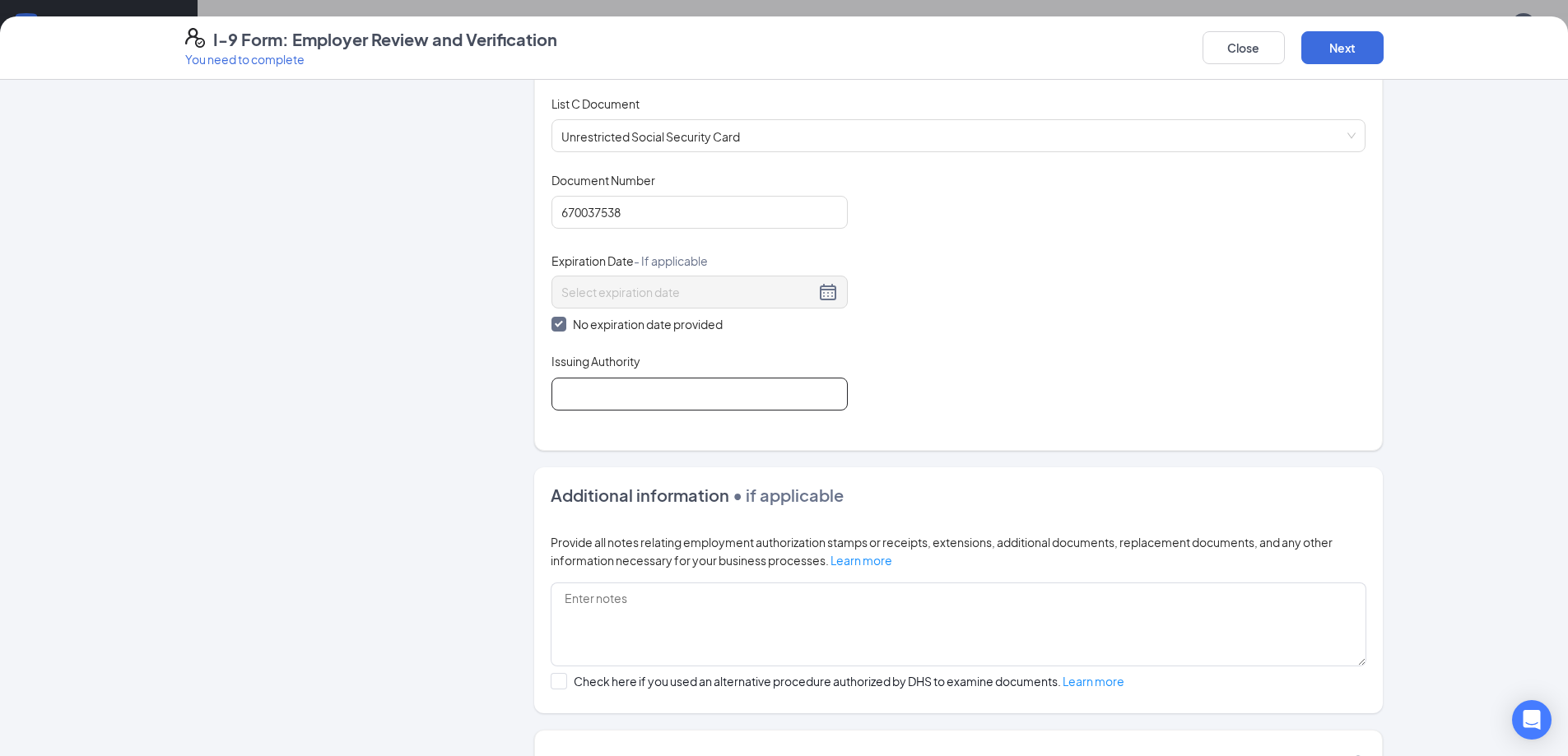
click at [591, 395] on input "Issuing Authority" at bounding box center [699, 395] width 296 height 33
type input "Social Security Administration"
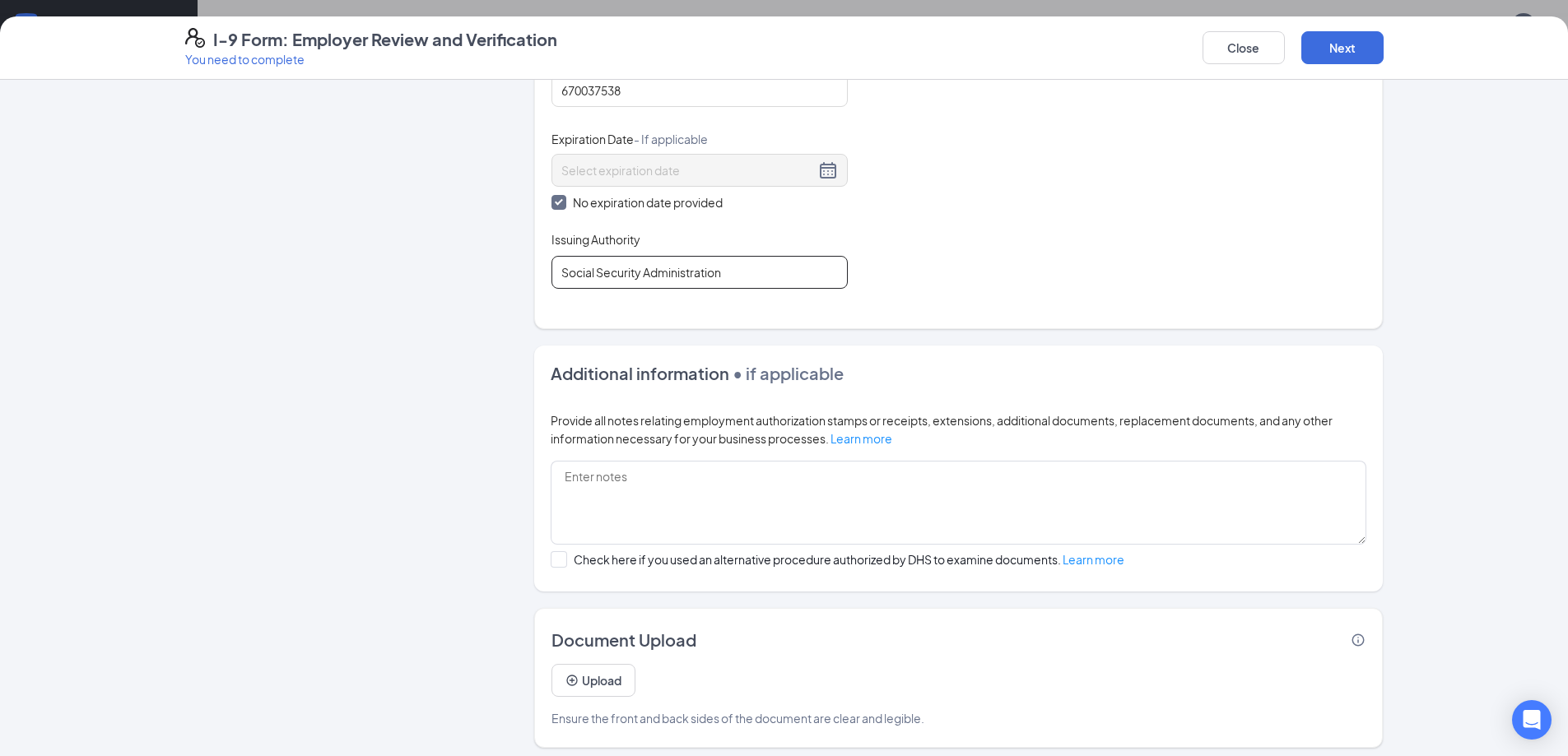
scroll to position [788, 0]
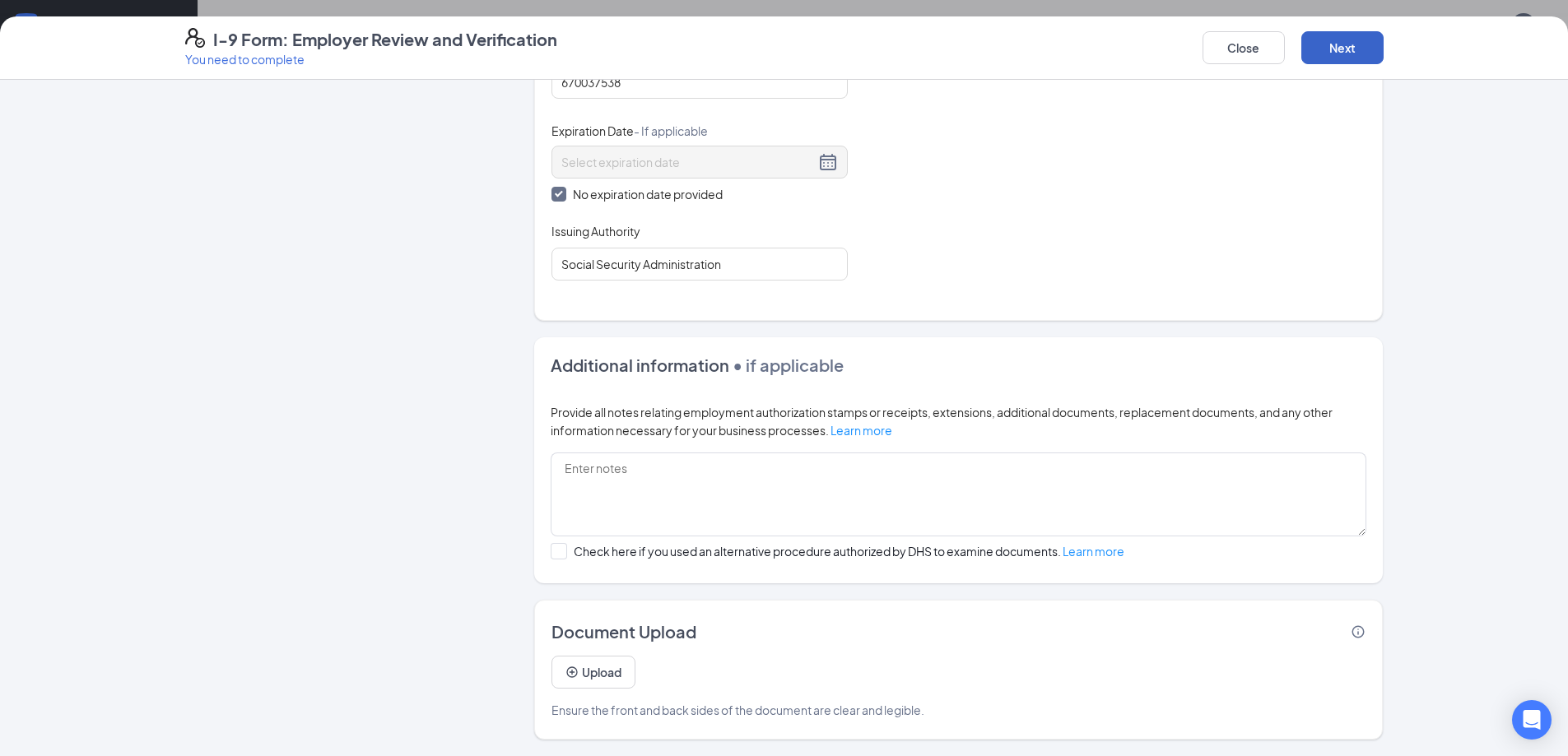
click at [1340, 44] on button "Next" at bounding box center [1342, 48] width 83 height 33
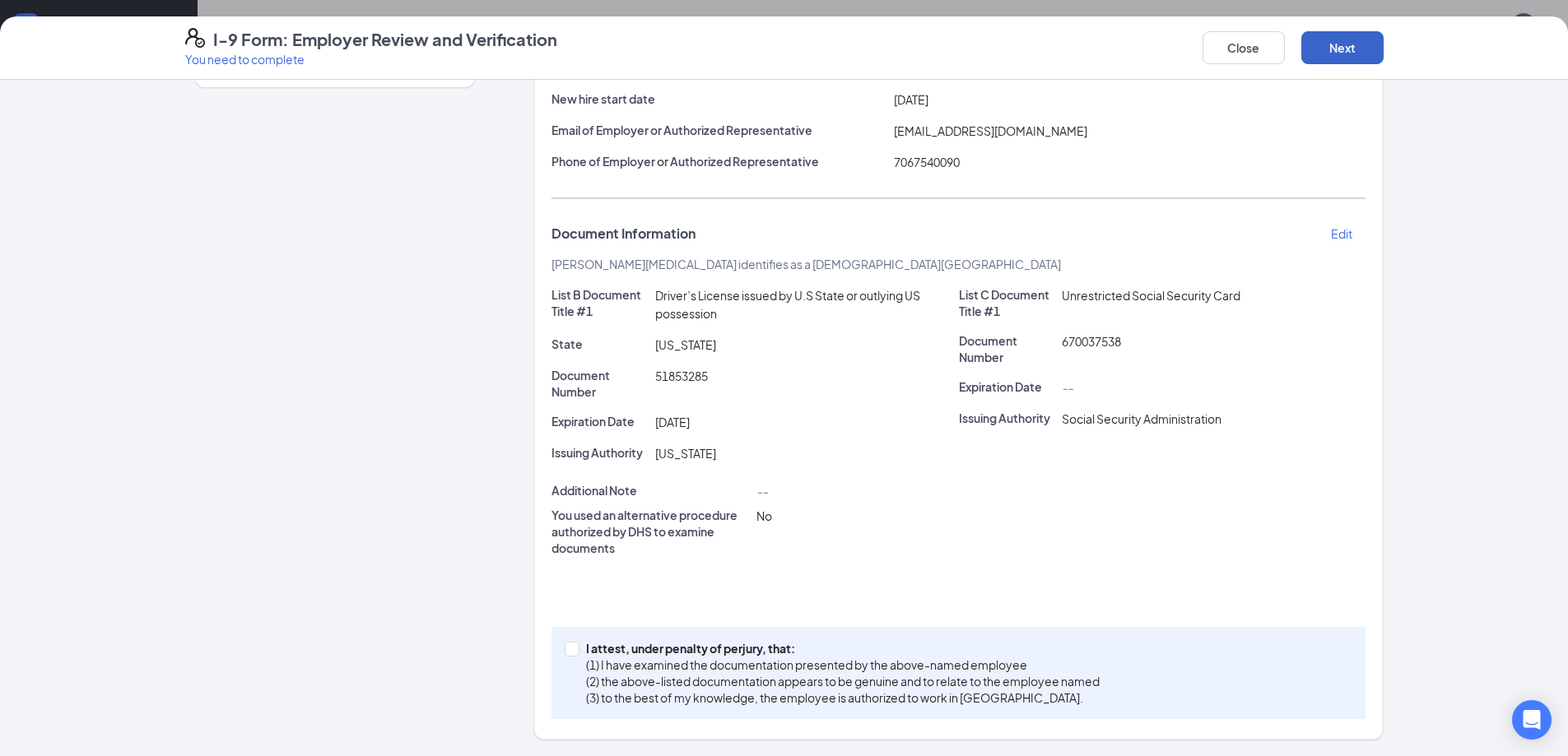
scroll to position [504, 0]
click at [564, 650] on input "I attest, under penalty of [PERSON_NAME], that: (1) I have examined the documen…" at bounding box center [570, 648] width 12 height 12
checkbox input "true"
click at [1349, 44] on button "Next" at bounding box center [1342, 48] width 83 height 33
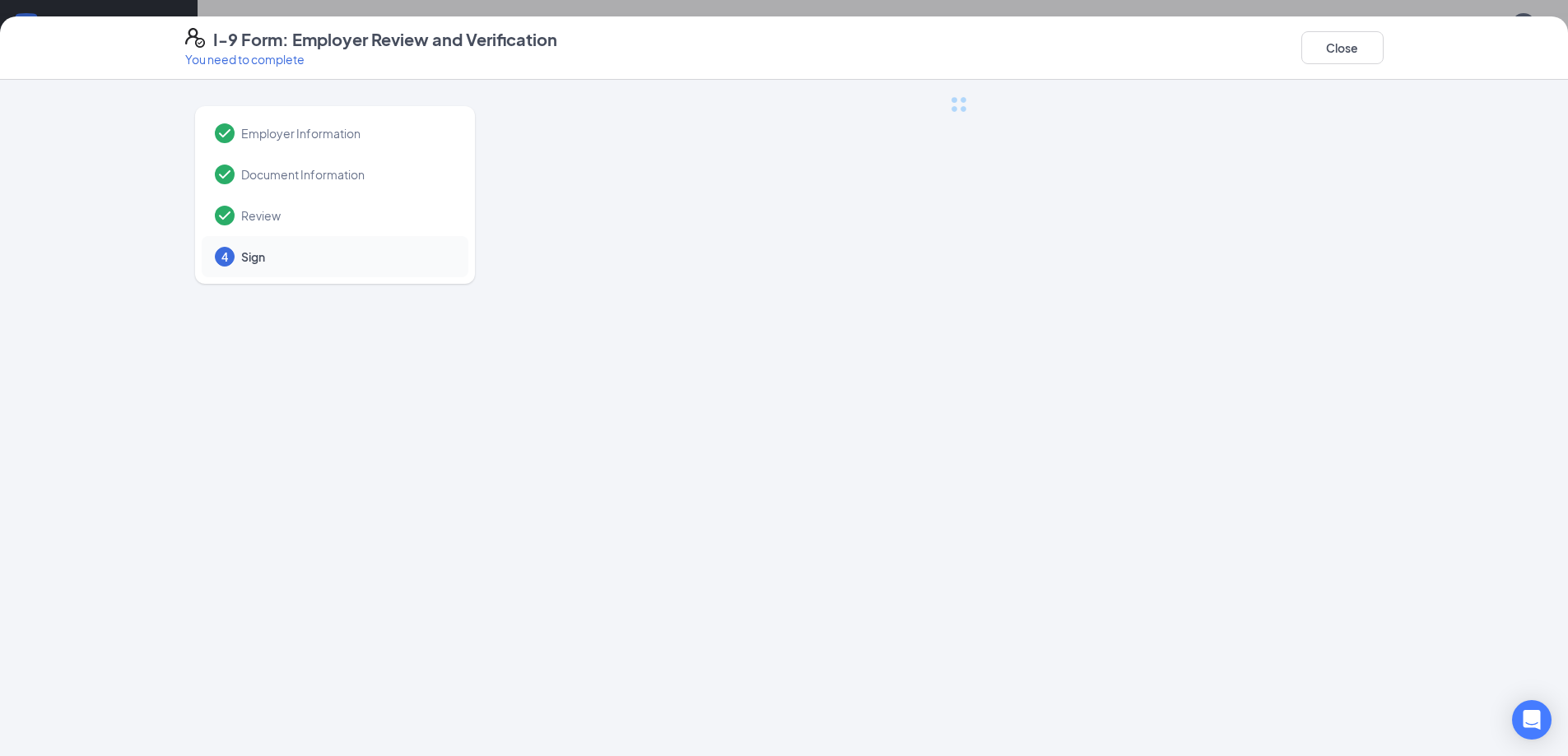
scroll to position [0, 0]
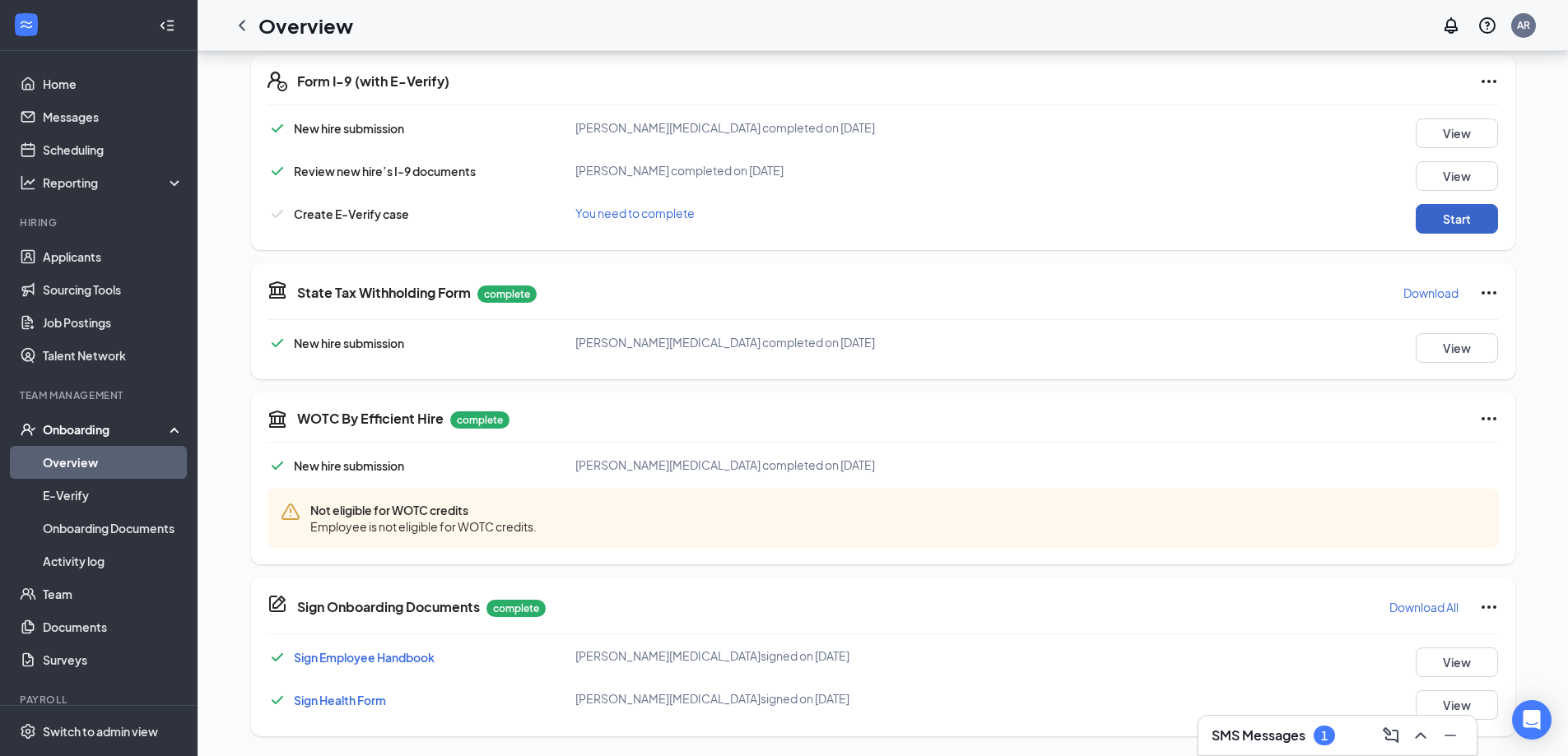
click at [1457, 214] on button "Start" at bounding box center [1457, 218] width 83 height 29
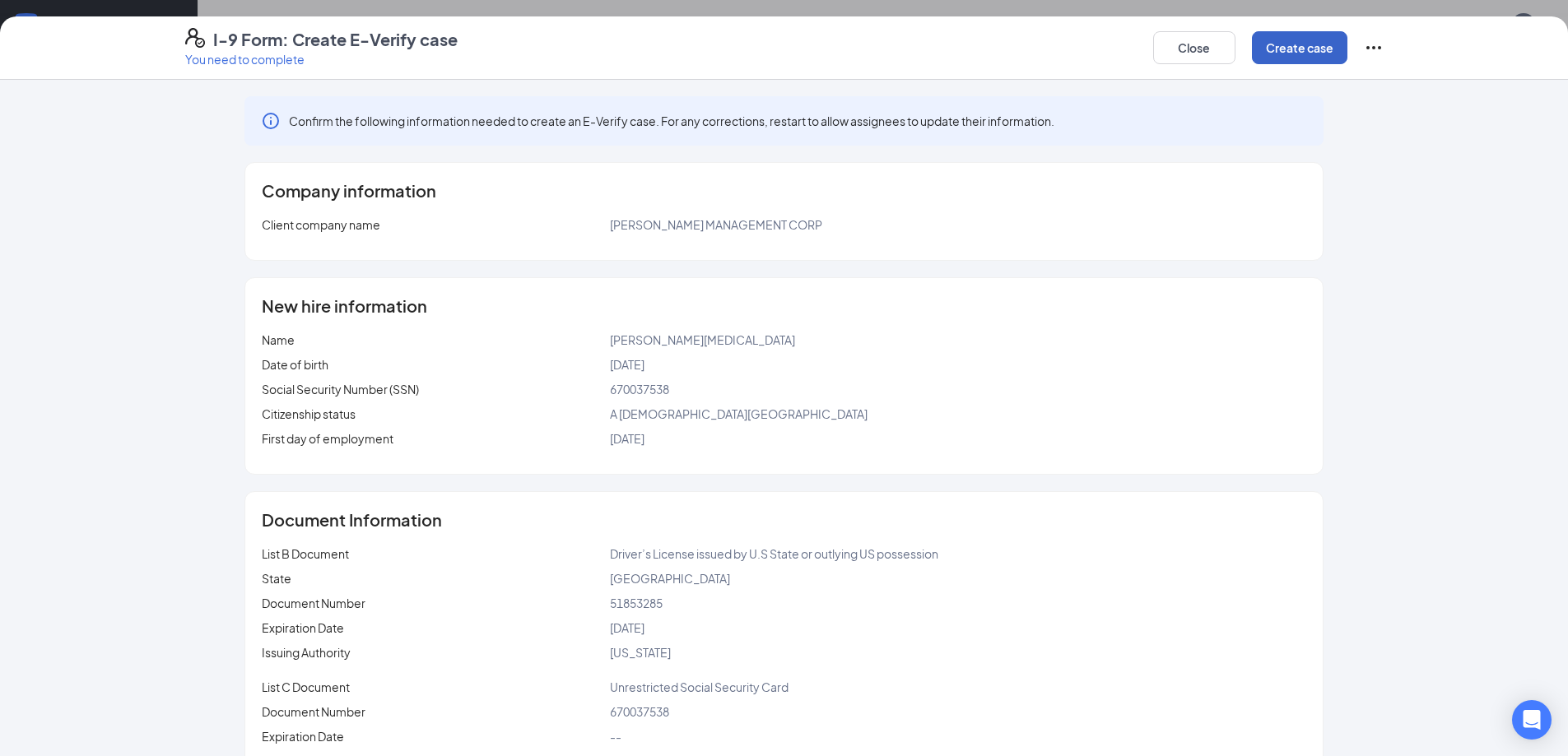
click at [1288, 33] on button "Create case" at bounding box center [1299, 48] width 95 height 33
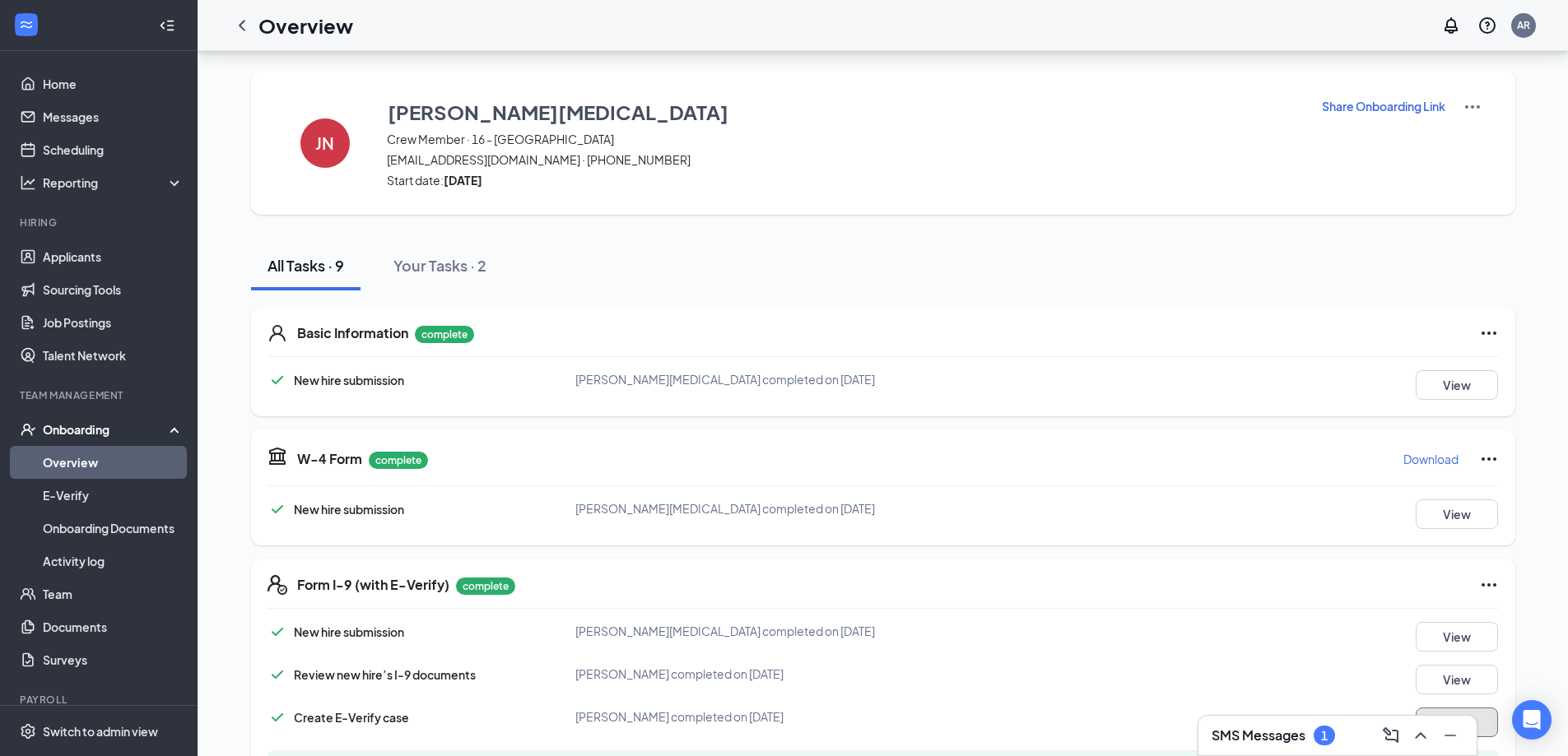
scroll to position [601, 0]
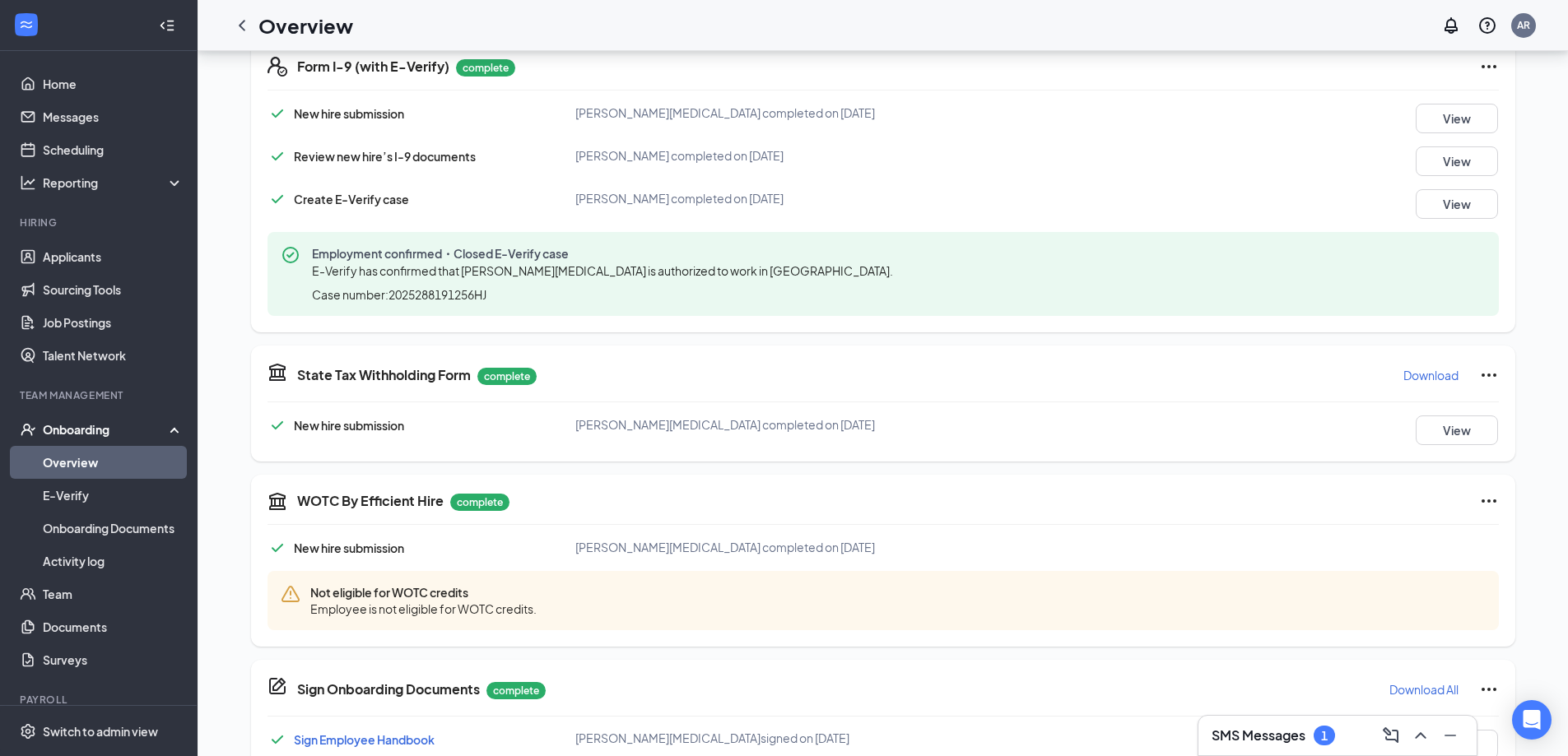
drag, startPoint x: 1233, startPoint y: 178, endPoint x: 1009, endPoint y: 58, distance: 254.1
click at [1233, 177] on div "New hire submission [PERSON_NAME][MEDICAL_DATA] completed on [DATE] View Review…" at bounding box center [883, 209] width 1231 height 212
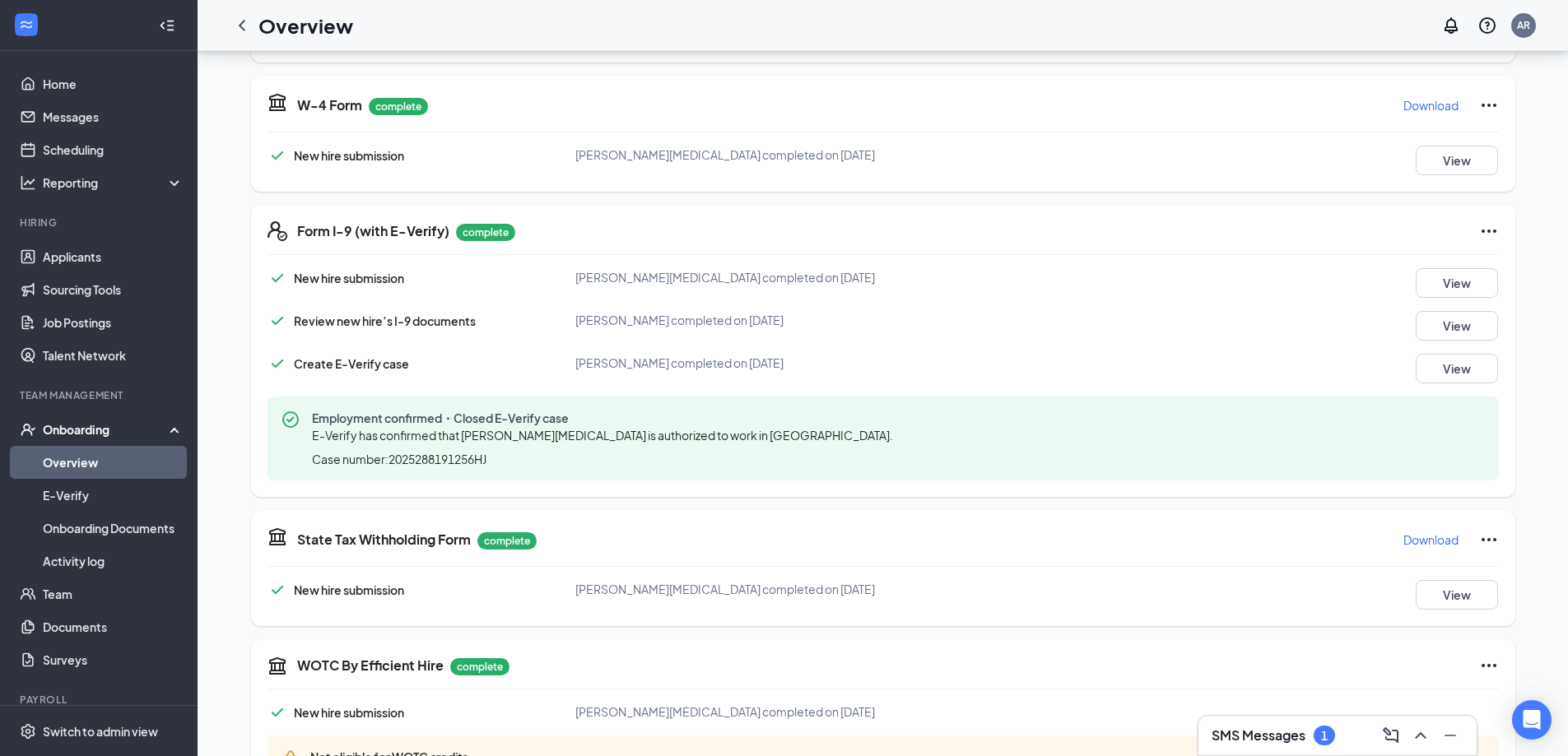
scroll to position [0, 0]
